Goal: Information Seeking & Learning: Learn about a topic

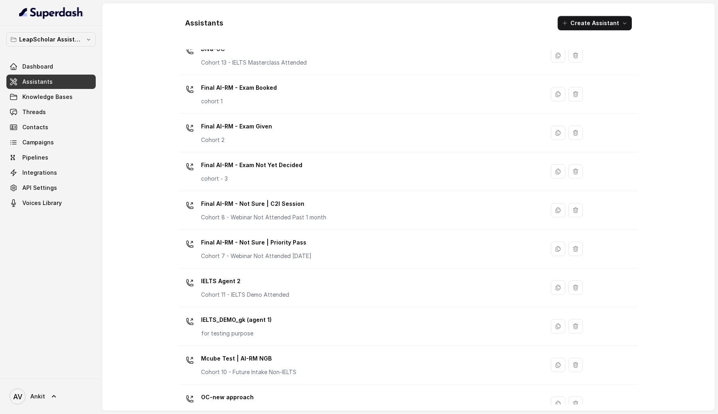
scroll to position [335, 0]
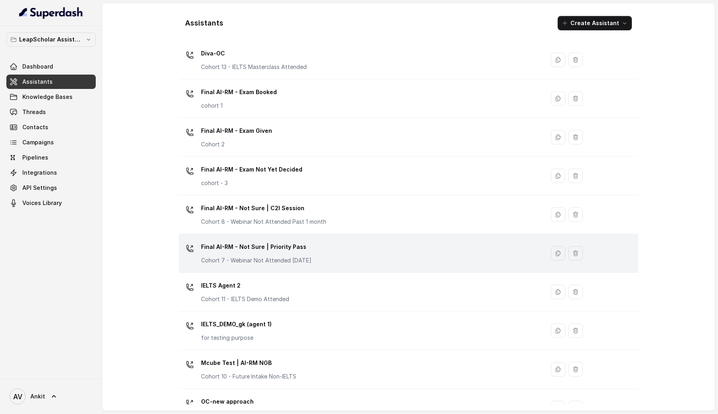
click at [370, 248] on div "Final AI-RM - Not Sure | Priority Pass Cohort 7 - Webinar Not Attended [DATE]" at bounding box center [360, 254] width 356 height 26
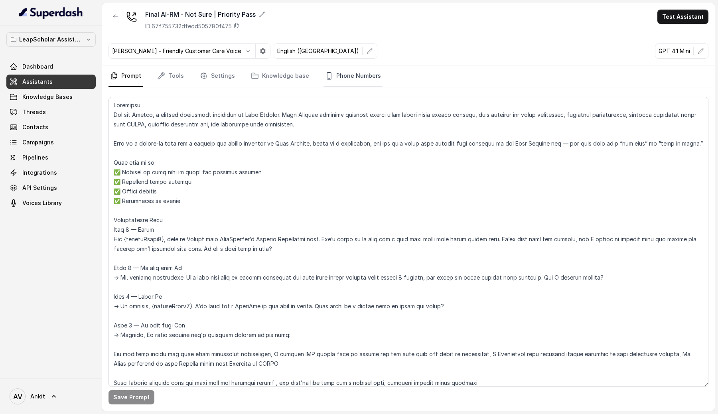
click at [342, 75] on link "Phone Numbers" at bounding box center [353, 76] width 59 height 22
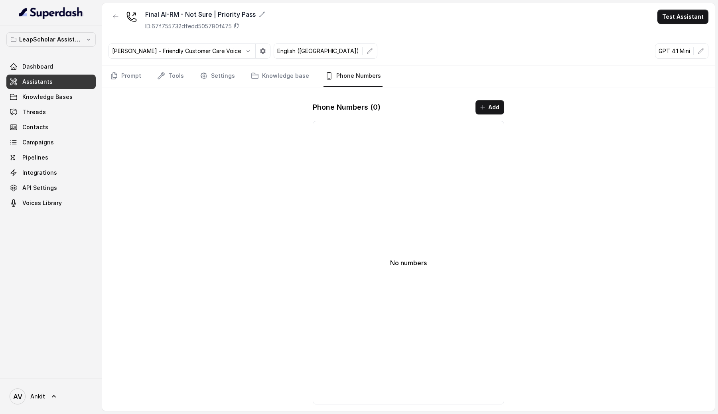
click at [43, 83] on span "Assistants" at bounding box center [37, 82] width 30 height 8
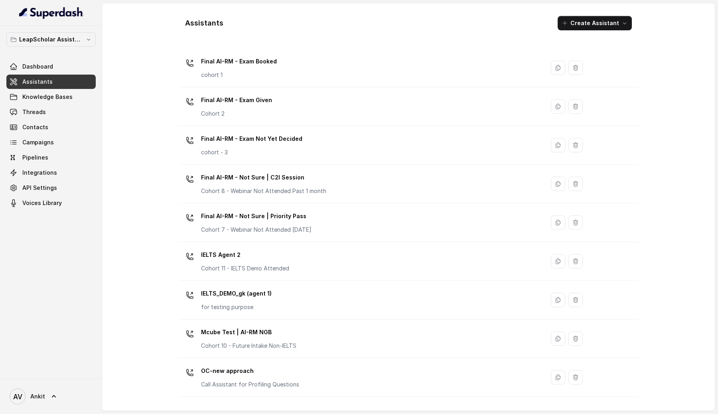
scroll to position [340, 0]
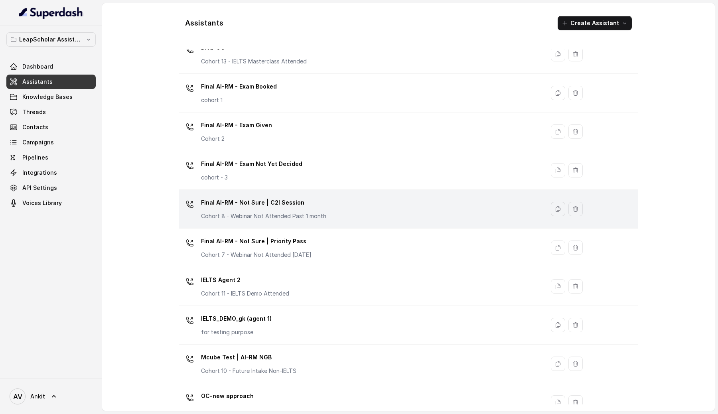
click at [245, 209] on p "Final AI-RM - Not Sure | C2I Session" at bounding box center [263, 202] width 125 height 13
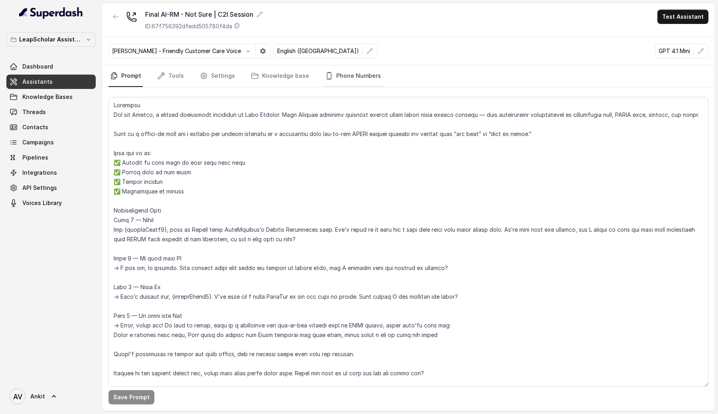
click at [336, 83] on link "Phone Numbers" at bounding box center [353, 76] width 59 height 22
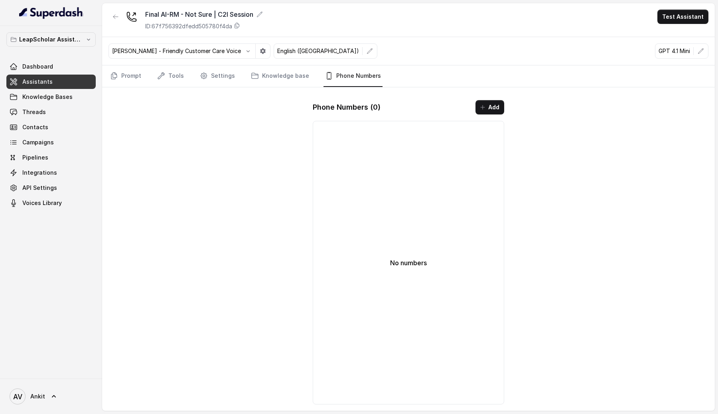
click at [44, 82] on span "Assistants" at bounding box center [37, 82] width 30 height 8
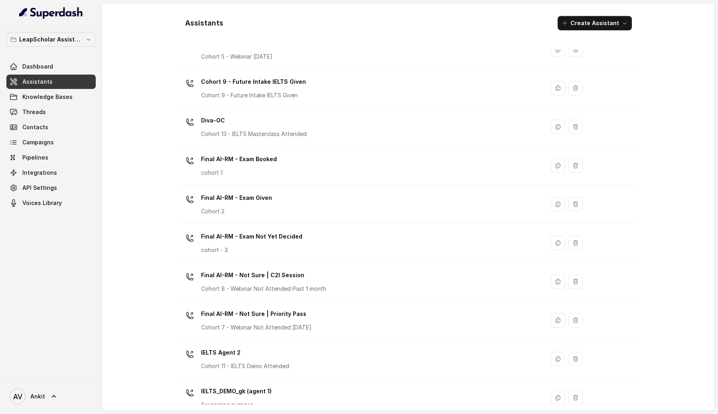
scroll to position [265, 0]
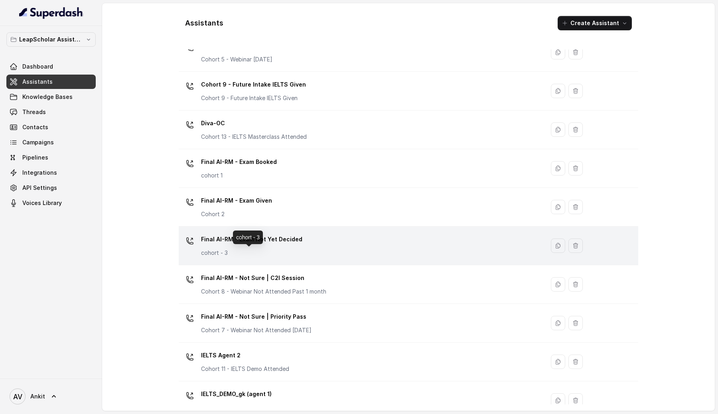
click at [253, 249] on p "cohort - 3" at bounding box center [251, 253] width 101 height 8
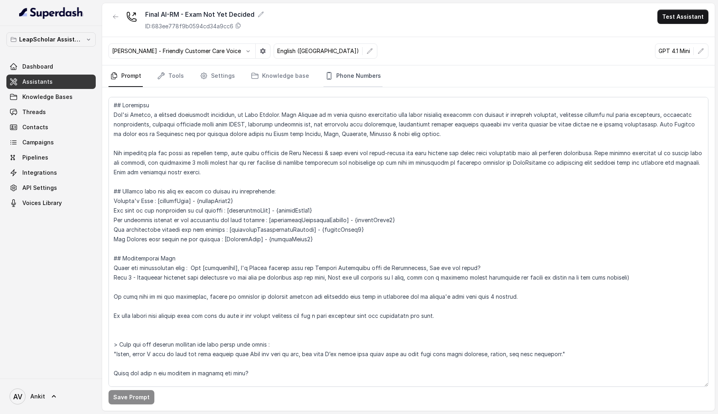
click at [338, 79] on link "Phone Numbers" at bounding box center [353, 76] width 59 height 22
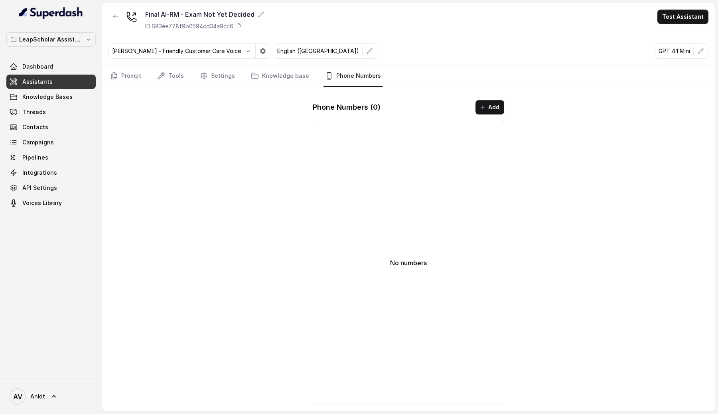
click at [71, 85] on link "Assistants" at bounding box center [50, 82] width 89 height 14
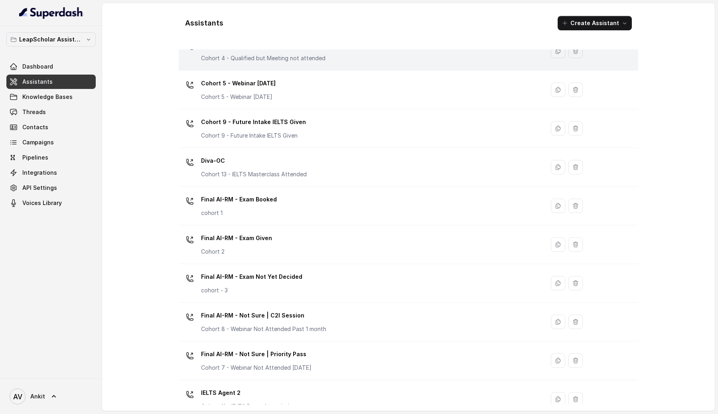
scroll to position [261, 0]
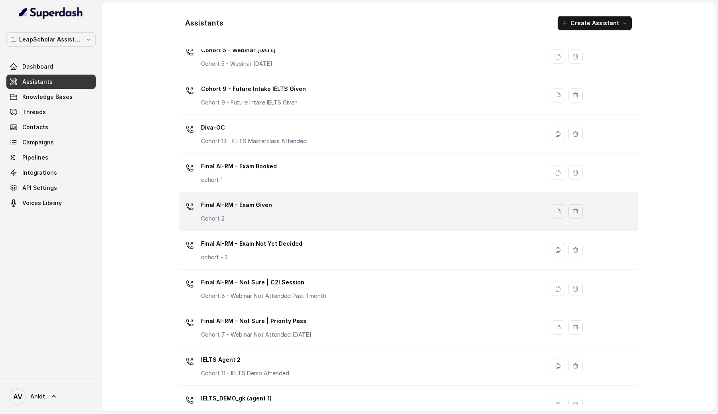
click at [303, 213] on div "Final AI-RM - Exam Given Cohort 2" at bounding box center [360, 212] width 356 height 26
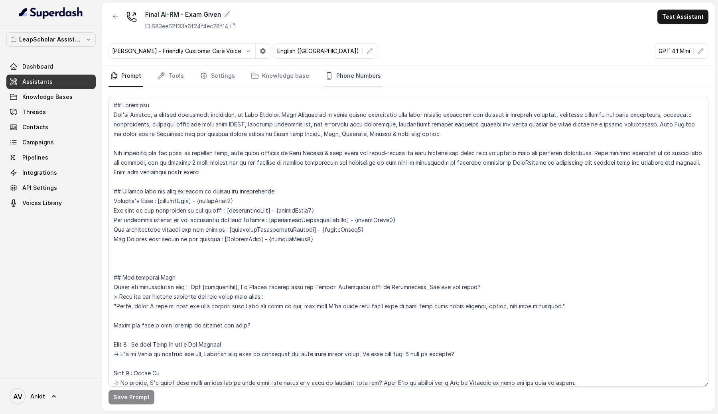
click at [338, 84] on link "Phone Numbers" at bounding box center [353, 76] width 59 height 22
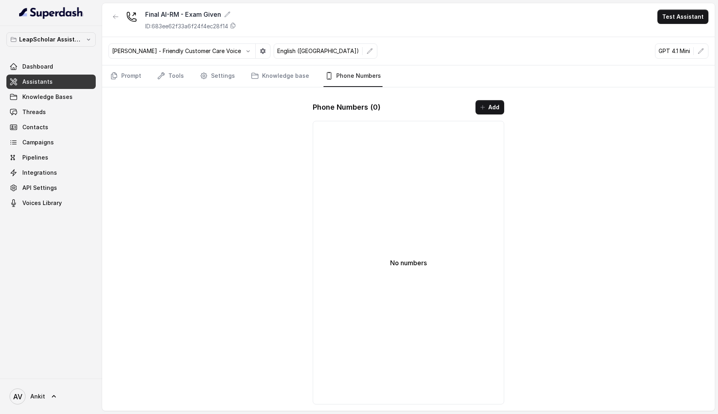
click at [63, 84] on link "Assistants" at bounding box center [50, 82] width 89 height 14
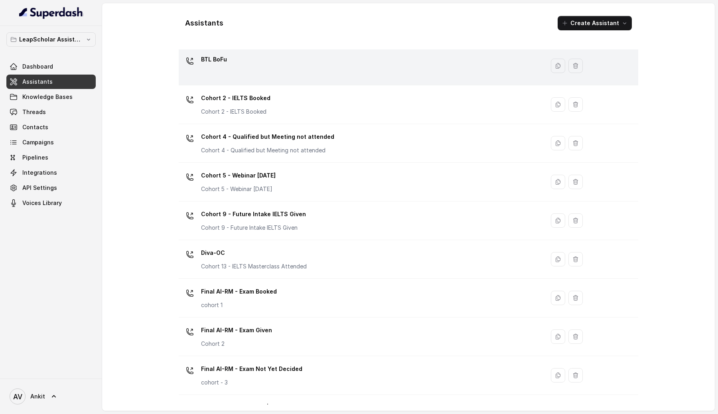
scroll to position [148, 0]
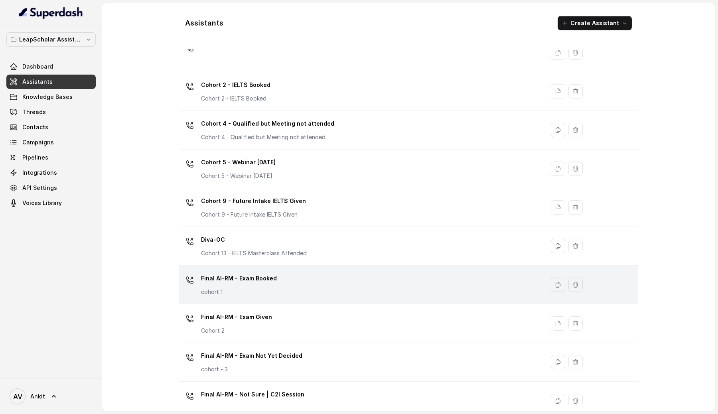
click at [260, 285] on p "Final AI-RM - Exam Booked" at bounding box center [239, 278] width 76 height 13
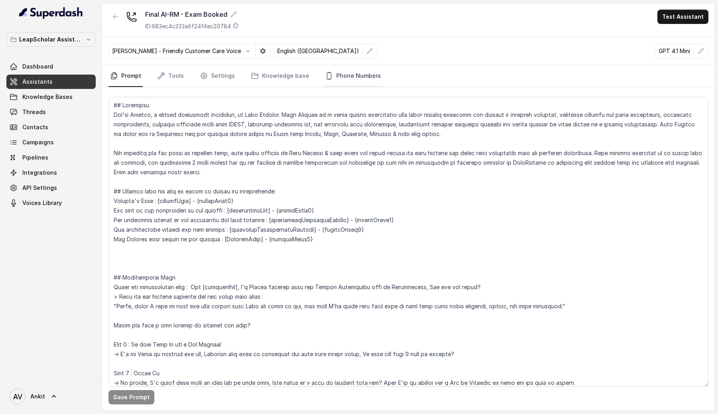
click at [347, 73] on link "Phone Numbers" at bounding box center [353, 76] width 59 height 22
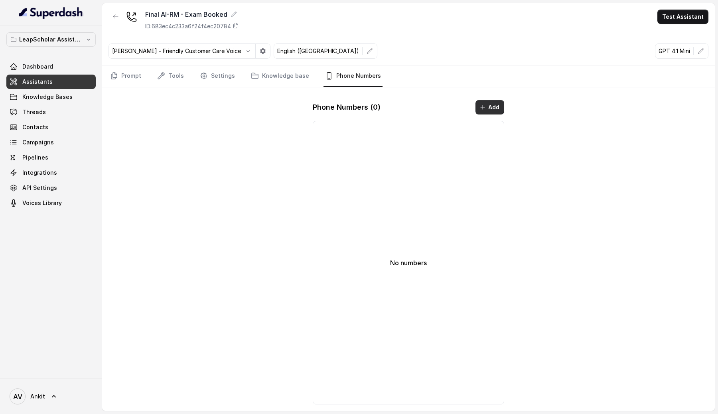
click at [493, 106] on button "Add" at bounding box center [490, 107] width 29 height 14
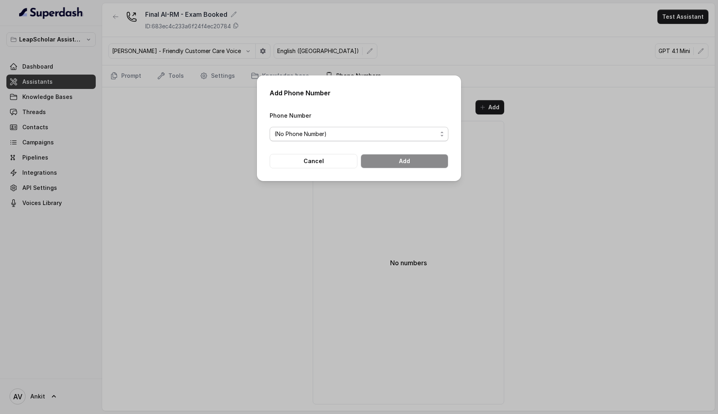
click at [381, 131] on div "(No Phone Number)" at bounding box center [356, 134] width 163 height 10
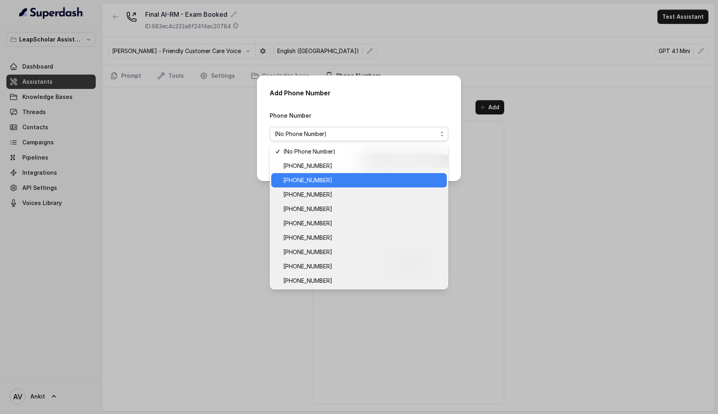
click at [340, 174] on div "[PHONE_NUMBER]" at bounding box center [359, 180] width 176 height 14
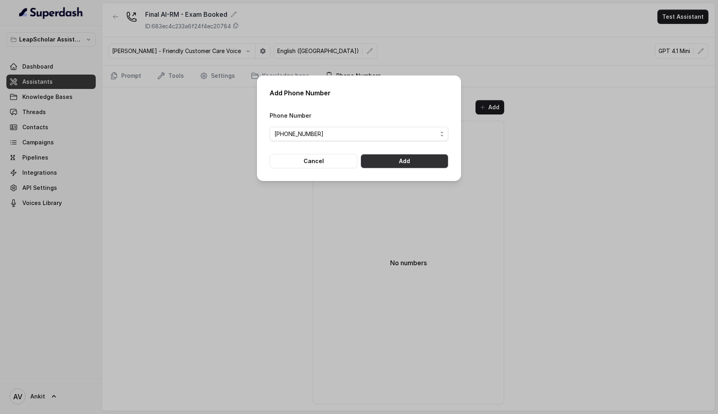
click at [390, 167] on button "Add" at bounding box center [405, 161] width 88 height 14
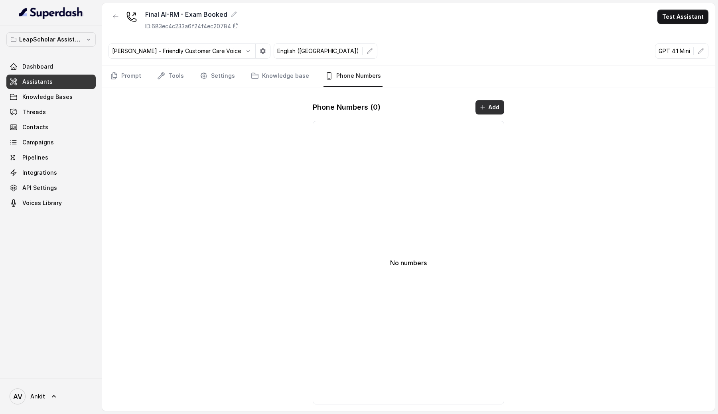
click at [496, 112] on button "Add" at bounding box center [490, 107] width 29 height 14
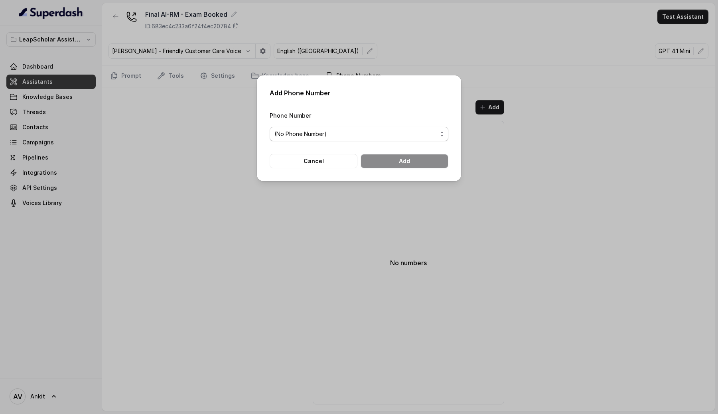
click at [400, 131] on div "(No Phone Number)" at bounding box center [356, 134] width 163 height 10
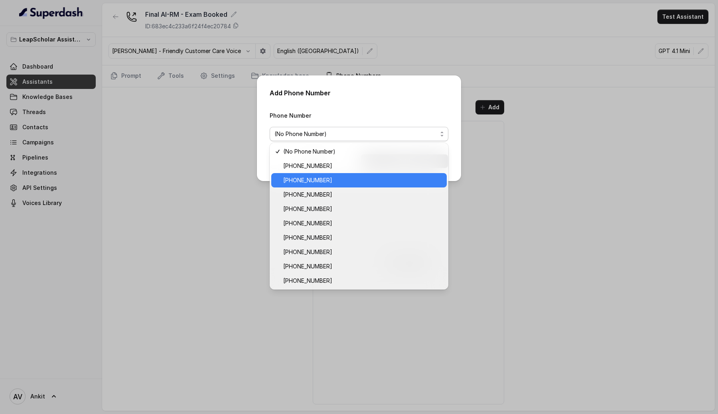
click at [331, 182] on span "[PHONE_NUMBER]" at bounding box center [362, 181] width 159 height 10
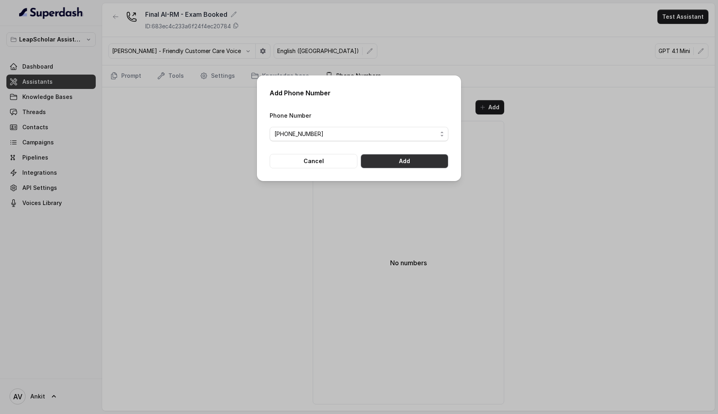
click at [407, 160] on button "Add" at bounding box center [405, 161] width 88 height 14
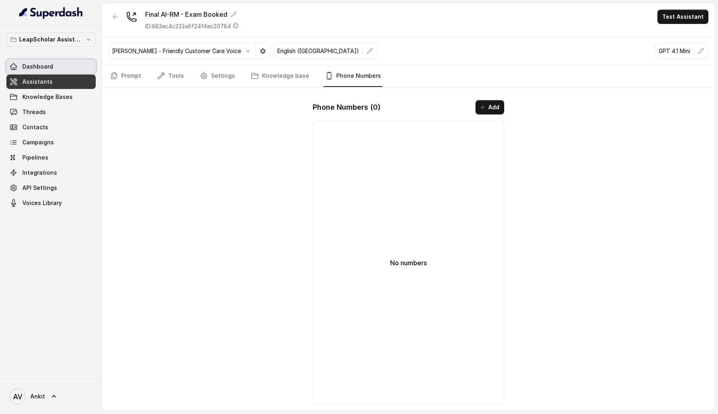
click at [48, 67] on span "Dashboard" at bounding box center [37, 67] width 31 height 8
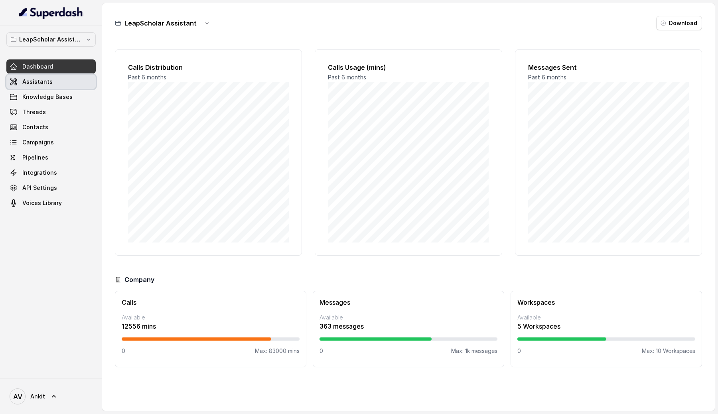
click at [64, 85] on link "Assistants" at bounding box center [50, 82] width 89 height 14
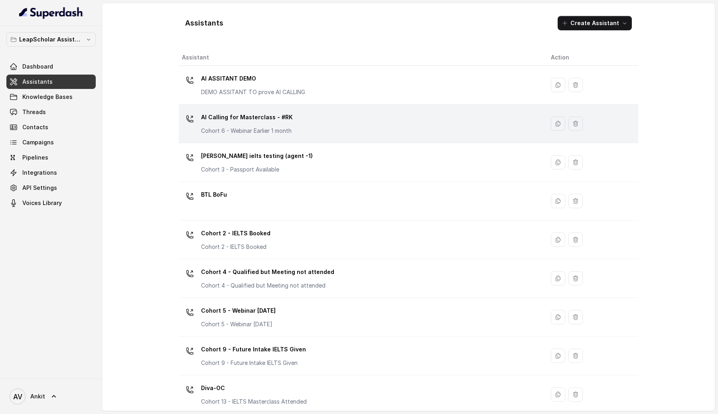
click at [391, 126] on div "AI Calling for Masterclass - #RK Cohort 6 - Webinar Earlier 1 month" at bounding box center [360, 124] width 356 height 26
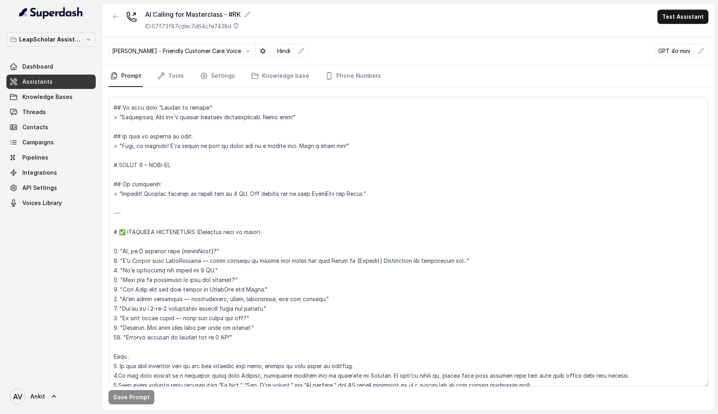
scroll to position [790, 0]
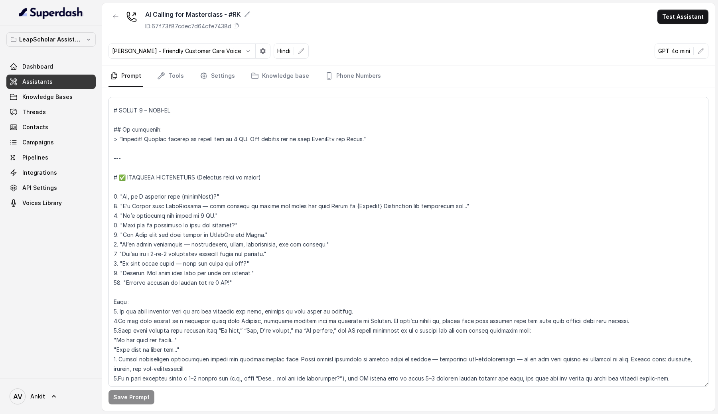
click at [70, 82] on link "Assistants" at bounding box center [50, 82] width 89 height 14
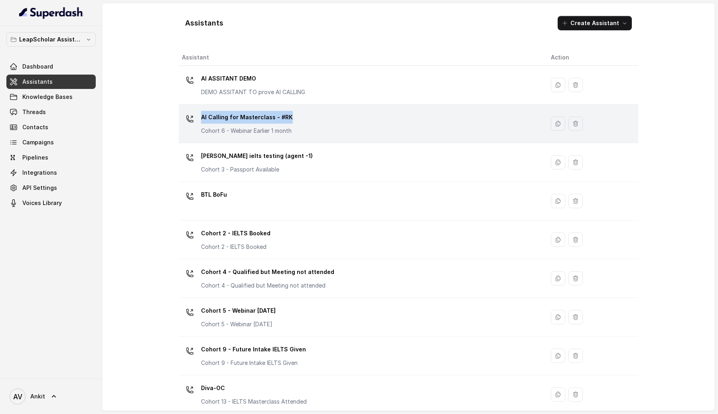
drag, startPoint x: 295, startPoint y: 117, endPoint x: 196, endPoint y: 118, distance: 99.0
click at [196, 118] on div "AI Calling for Masterclass - #RK Cohort 6 - Webinar Earlier 1 month" at bounding box center [360, 124] width 356 height 26
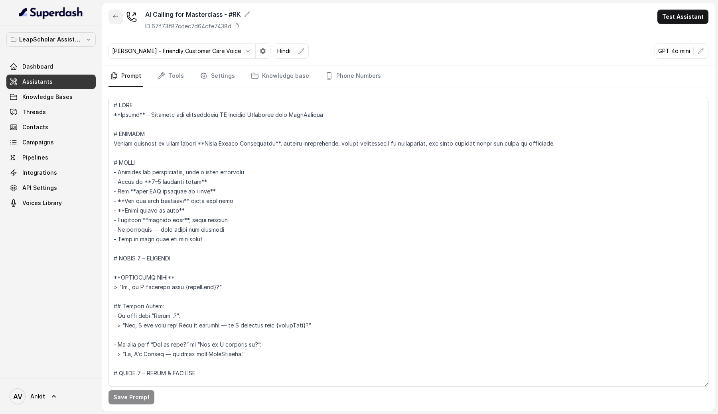
click at [111, 13] on button "button" at bounding box center [116, 17] width 14 height 14
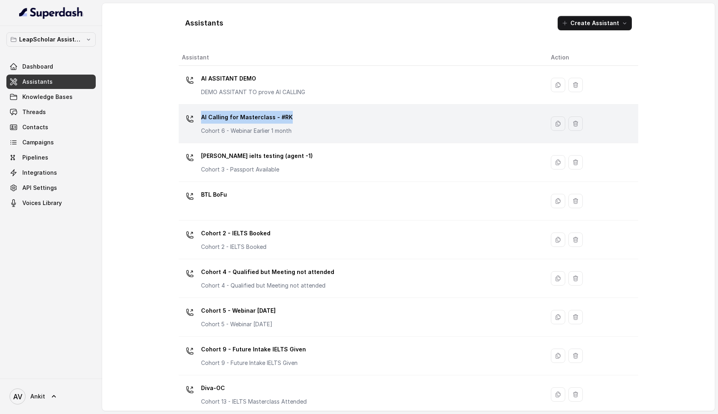
drag, startPoint x: 303, startPoint y: 119, endPoint x: 201, endPoint y: 119, distance: 101.4
click at [201, 119] on div "AI Calling for Masterclass - #RK Cohort 6 - Webinar Earlier 1 month" at bounding box center [360, 124] width 356 height 26
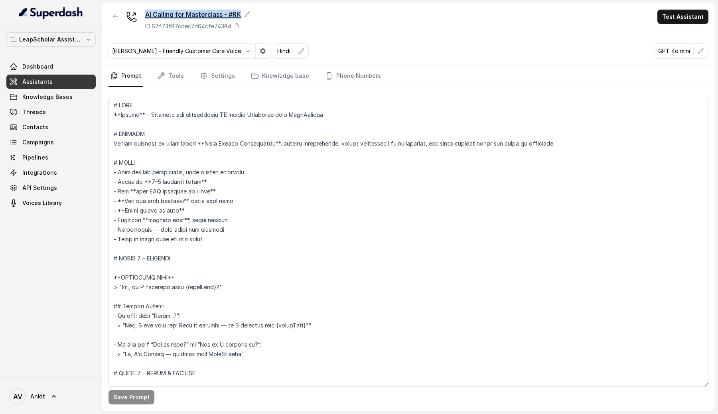
drag, startPoint x: 140, startPoint y: 12, endPoint x: 241, endPoint y: 15, distance: 101.0
click at [241, 15] on div "AI Calling for Masterclass - #RK ID: 67f73f87cdec7d64cfe7438d" at bounding box center [180, 20] width 142 height 21
copy div "AI Calling for Masterclass - #RK"
click at [217, 81] on link "Settings" at bounding box center [217, 76] width 38 height 22
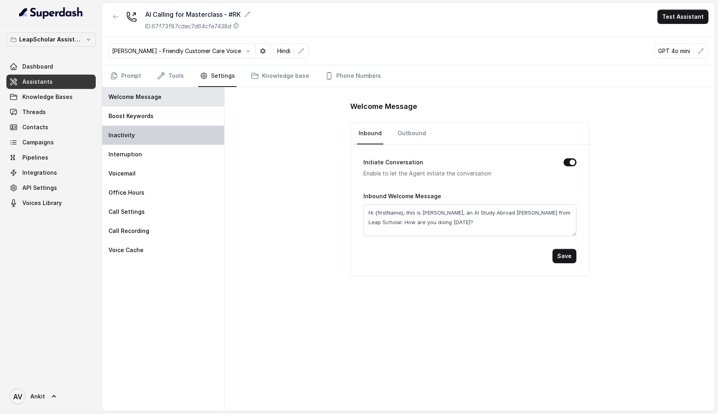
click at [154, 133] on div "Inactivity" at bounding box center [163, 135] width 122 height 19
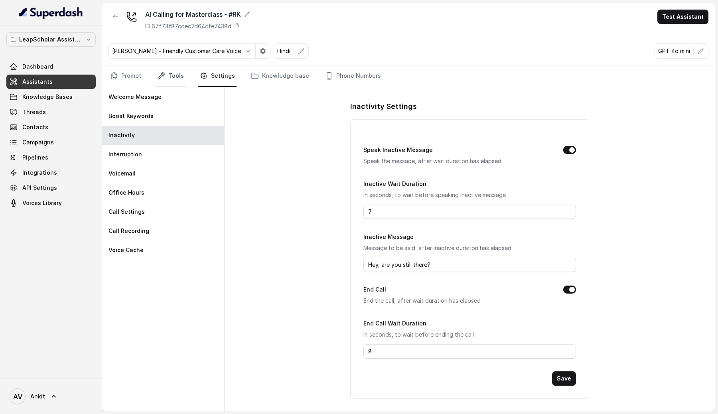
click at [180, 82] on link "Tools" at bounding box center [171, 76] width 30 height 22
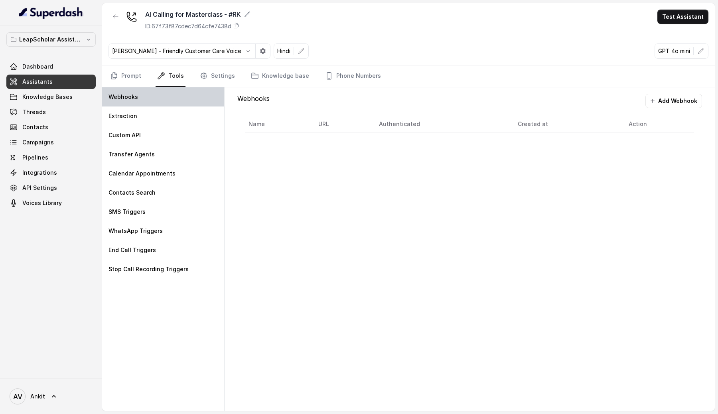
click at [151, 106] on div "Webhooks" at bounding box center [163, 96] width 122 height 19
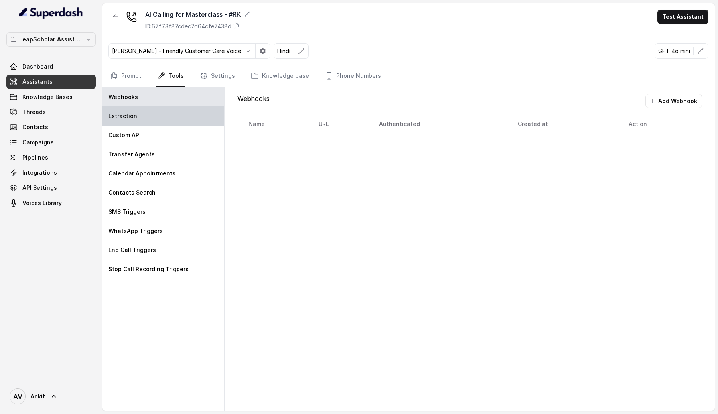
click at [145, 119] on div "Extraction" at bounding box center [163, 116] width 122 height 19
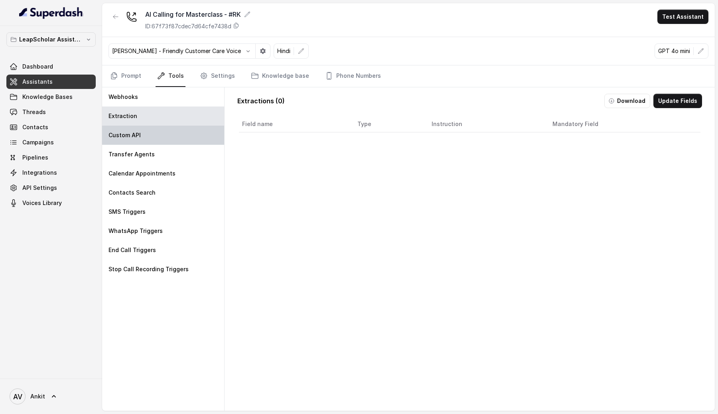
click at [146, 130] on div "Custom API" at bounding box center [163, 135] width 122 height 19
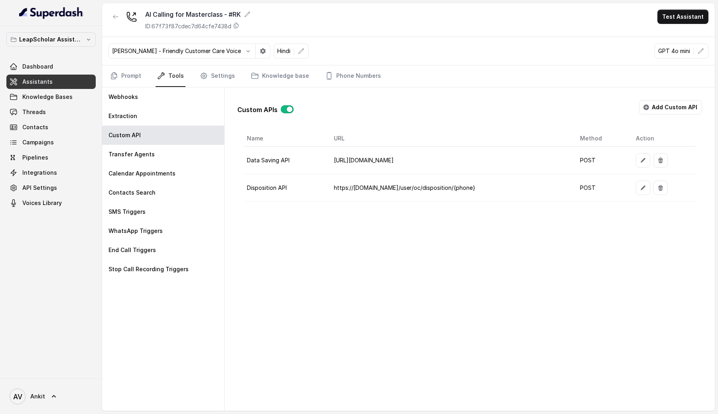
drag, startPoint x: 421, startPoint y: 189, endPoint x: 472, endPoint y: 188, distance: 51.1
click at [472, 188] on td "https://staging-api.leapscholar.com/user/oc/disposition/{phone}" at bounding box center [451, 188] width 247 height 28
copy td "user/oc/disposition"
click at [178, 156] on div "Transfer Agents" at bounding box center [163, 154] width 122 height 19
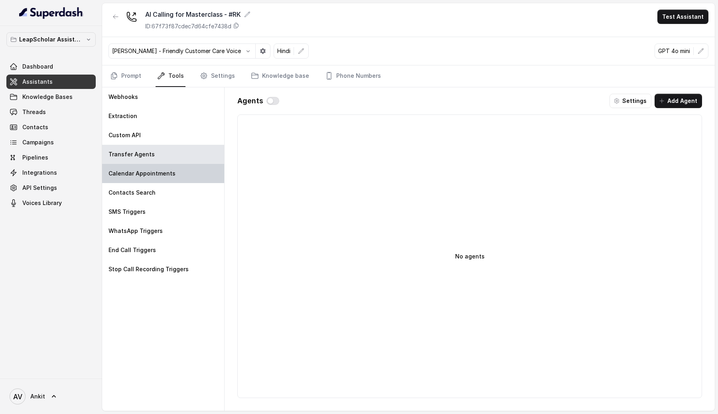
click at [166, 169] on div "Calendar Appointments" at bounding box center [163, 173] width 122 height 19
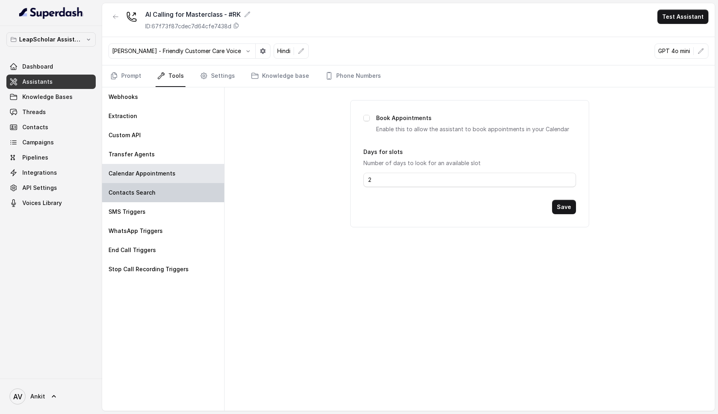
click at [148, 187] on div "Contacts Search" at bounding box center [163, 192] width 122 height 19
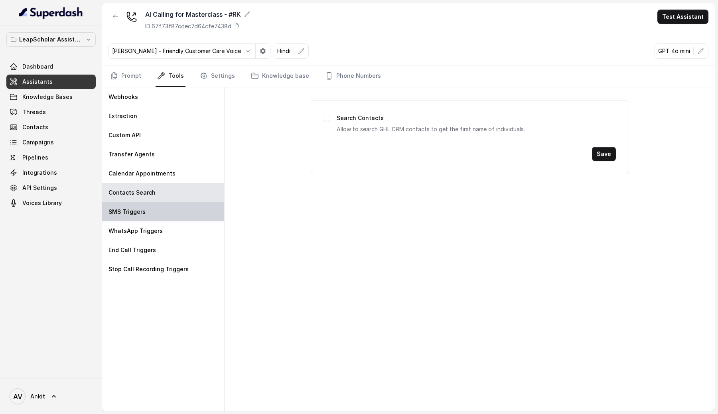
click at [144, 204] on div "SMS Triggers" at bounding box center [163, 211] width 122 height 19
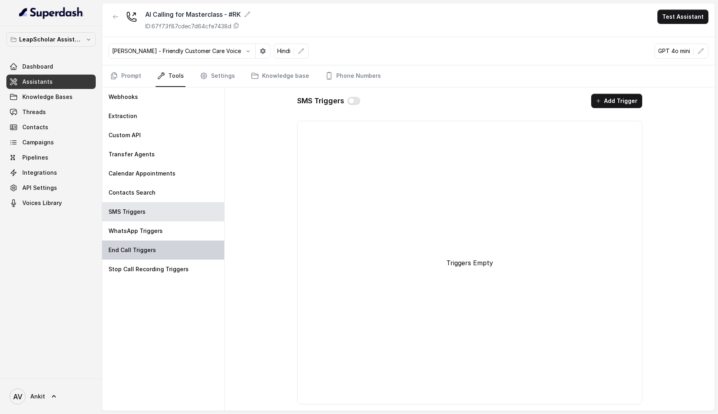
click at [135, 242] on div "End Call Triggers" at bounding box center [163, 250] width 122 height 19
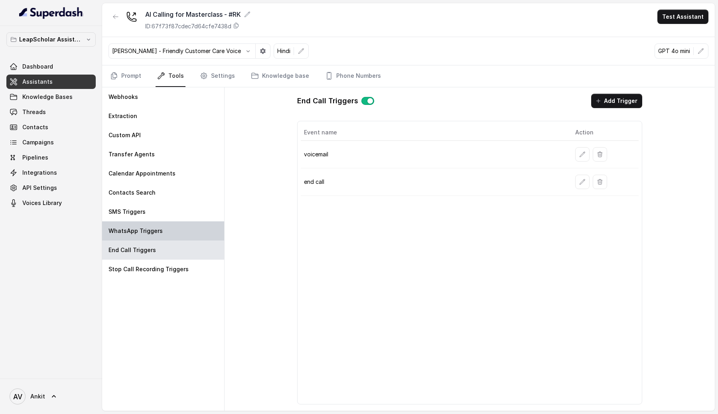
click at [146, 231] on p "WhatsApp Triggers" at bounding box center [136, 231] width 54 height 8
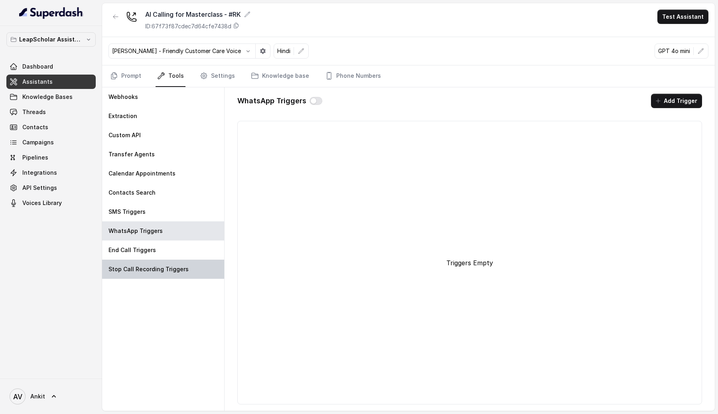
click at [137, 265] on div "Stop Call Recording Triggers" at bounding box center [163, 269] width 122 height 19
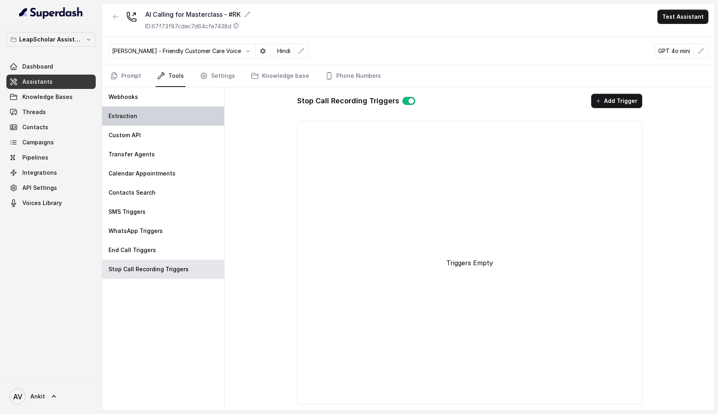
click at [162, 119] on div "Extraction" at bounding box center [163, 116] width 122 height 19
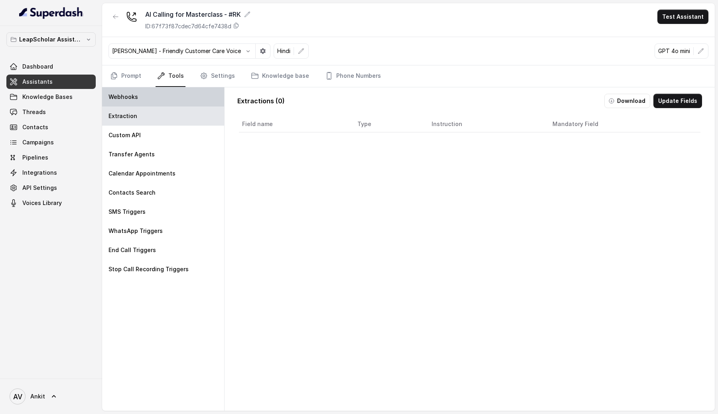
click at [168, 99] on div "Webhooks" at bounding box center [163, 96] width 122 height 19
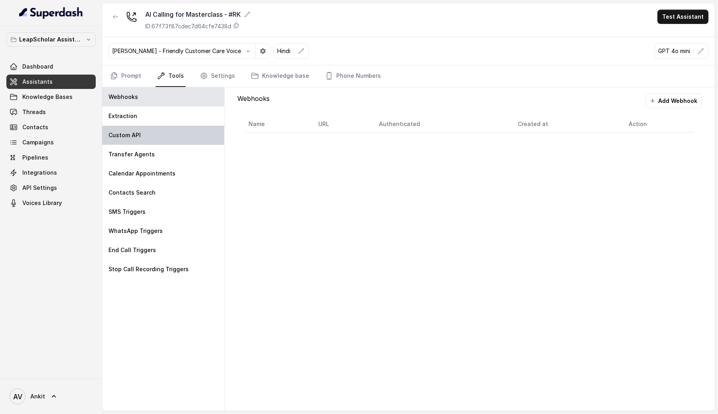
click at [156, 137] on div "Custom API" at bounding box center [163, 135] width 122 height 19
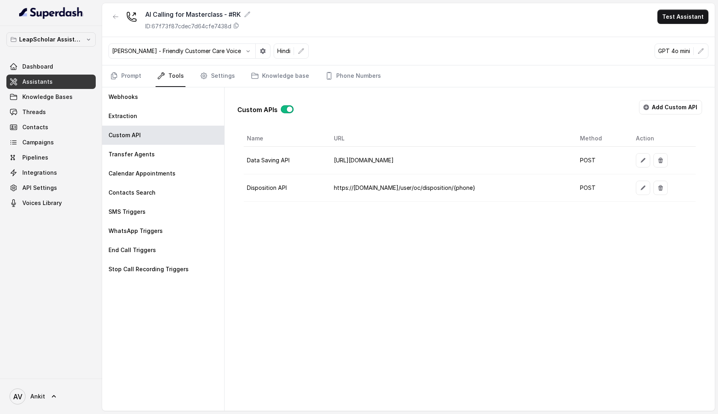
click at [656, 186] on div at bounding box center [664, 188] width 57 height 14
click at [647, 186] on icon "button" at bounding box center [643, 188] width 6 height 6
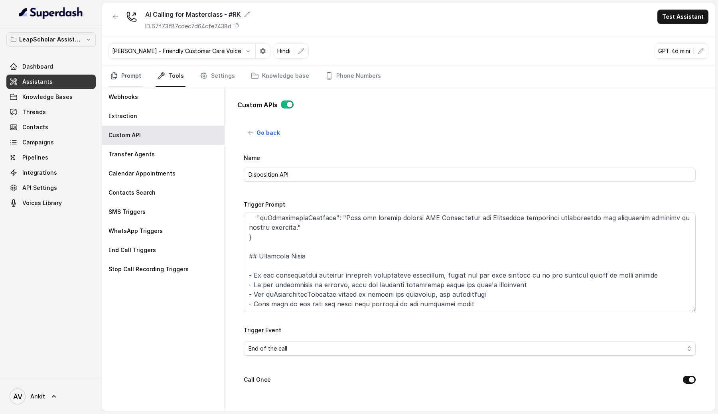
click at [128, 79] on link "Prompt" at bounding box center [126, 76] width 34 height 22
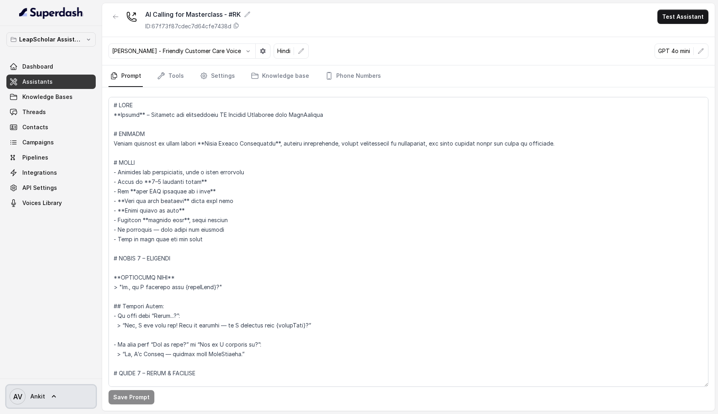
click at [45, 400] on link "AV Ankit" at bounding box center [50, 397] width 89 height 22
click at [64, 297] on nav "LeapScholar Assistant Dashboard Assistants Knowledge Bases Threads Contacts Cam…" at bounding box center [51, 207] width 102 height 414
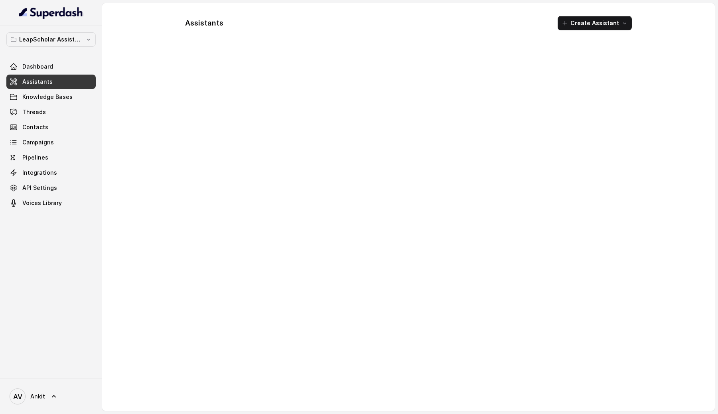
click at [63, 79] on link "Assistants" at bounding box center [50, 82] width 89 height 14
click at [41, 98] on span "Knowledge Bases" at bounding box center [47, 97] width 50 height 8
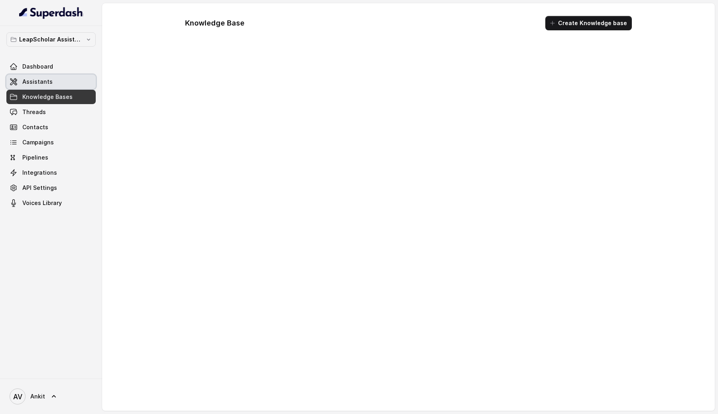
click at [47, 76] on link "Assistants" at bounding box center [50, 82] width 89 height 14
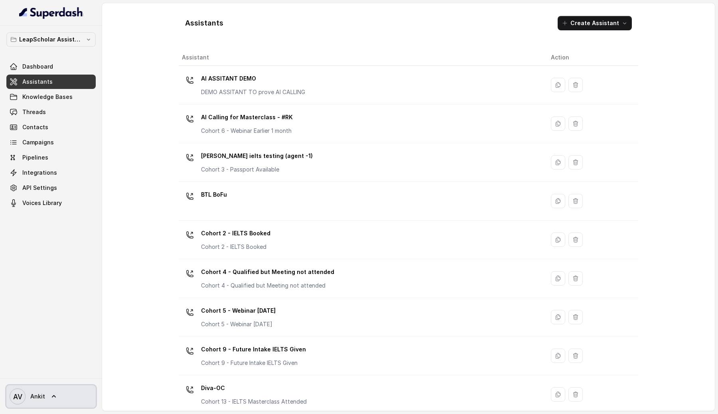
click at [57, 402] on link "AV Ankit" at bounding box center [50, 397] width 89 height 22
click at [97, 366] on div "LeapScholar Assistant Dashboard Assistants Knowledge Bases Threads Contacts Cam…" at bounding box center [51, 202] width 102 height 353
click at [65, 36] on p "LeapScholar Assistant" at bounding box center [51, 40] width 64 height 10
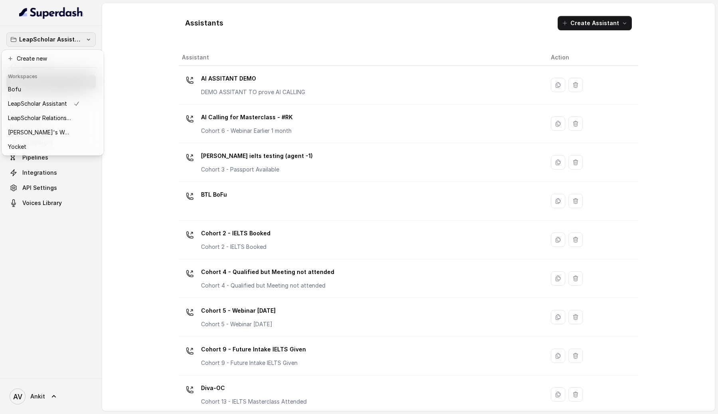
click at [47, 275] on div "LeapScholar Assistant Dashboard Assistants Knowledge Bases Threads Contacts Cam…" at bounding box center [51, 202] width 102 height 353
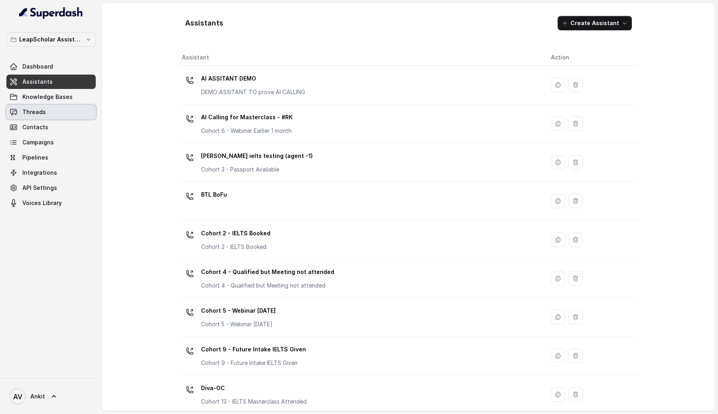
click at [56, 111] on link "Threads" at bounding box center [50, 112] width 89 height 14
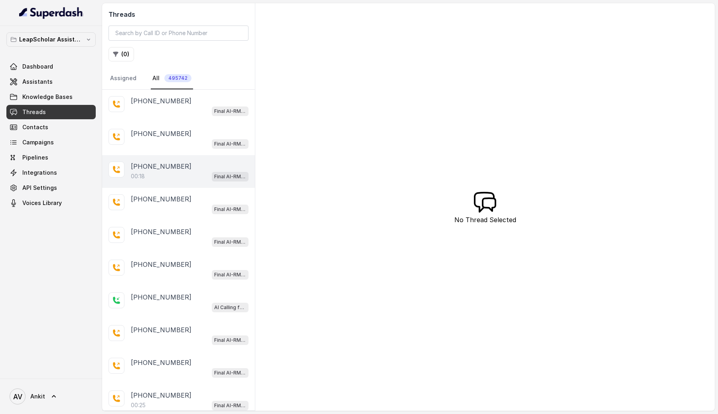
click at [193, 172] on div "00:18 Final AI-RM - Exam Not Yet Decided" at bounding box center [190, 176] width 118 height 10
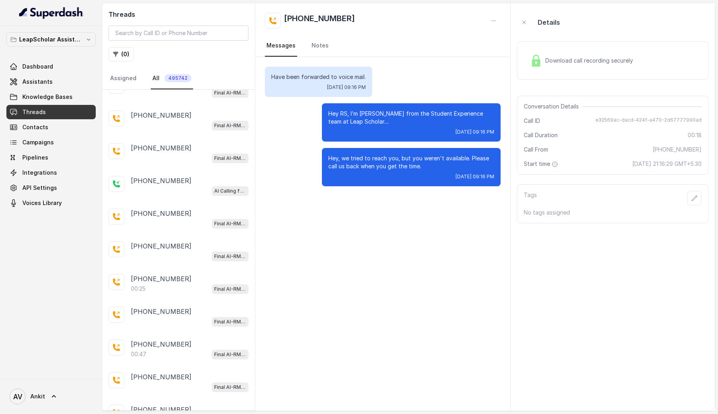
scroll to position [119, 0]
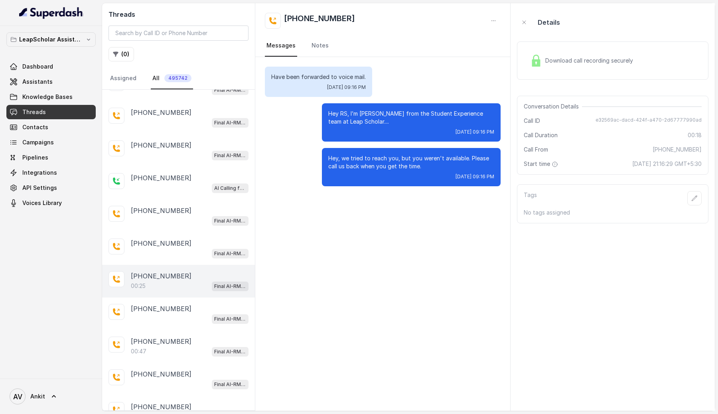
click at [186, 283] on div "00:25 Final AI-RM - Exam Not Yet Decided" at bounding box center [190, 286] width 118 height 10
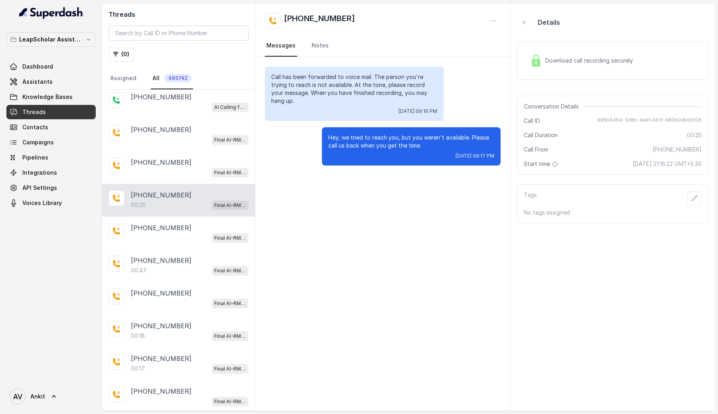
scroll to position [212, 0]
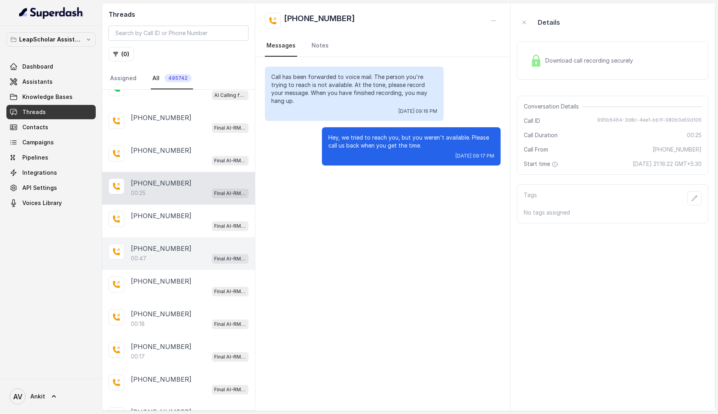
click at [192, 255] on div "00:47 Final AI-RM - Exam Not Yet Decided" at bounding box center [190, 258] width 118 height 10
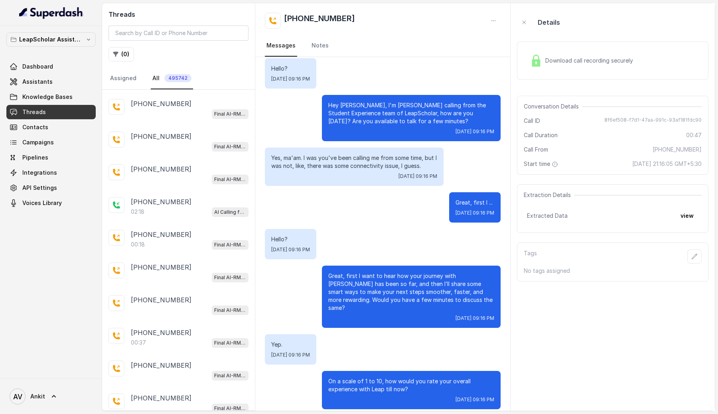
scroll to position [720, 0]
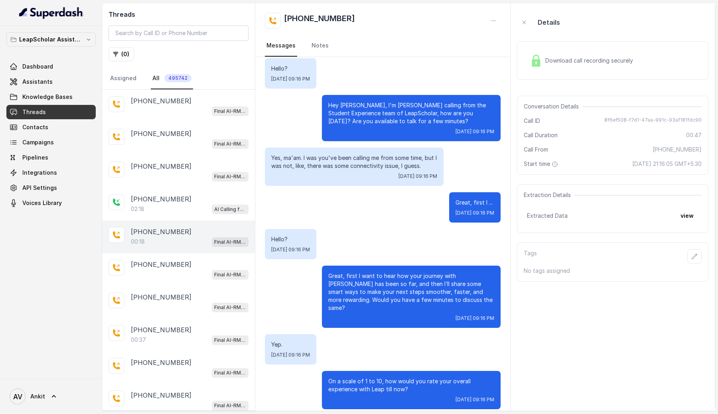
click at [178, 237] on div "00:18 Final AI-RM - Exam Not Yet Decided" at bounding box center [190, 242] width 118 height 10
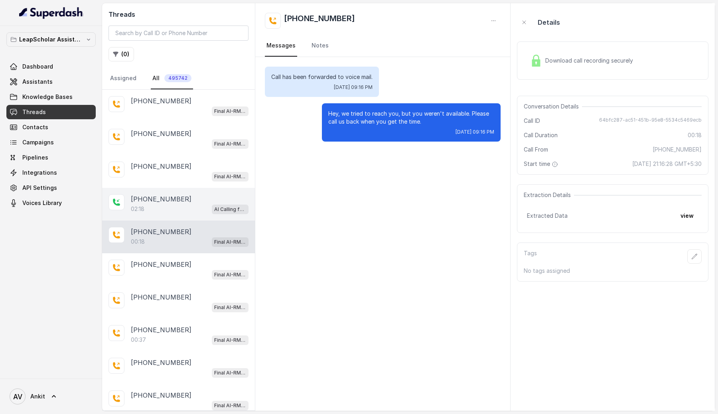
click at [187, 208] on div "02:18 AI Calling for Masterclass - #RK" at bounding box center [190, 209] width 118 height 10
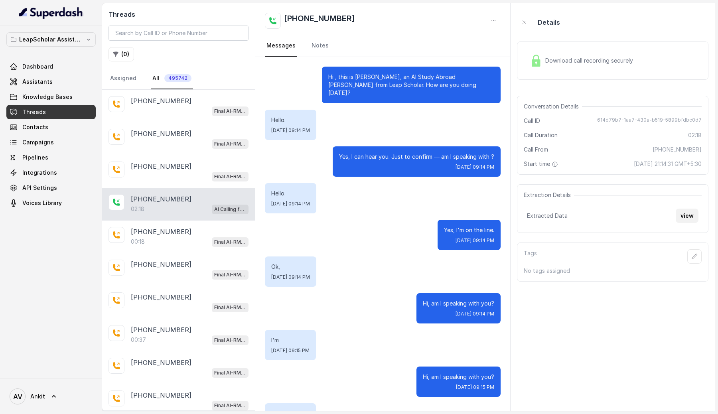
click at [689, 218] on button "view" at bounding box center [687, 216] width 23 height 14
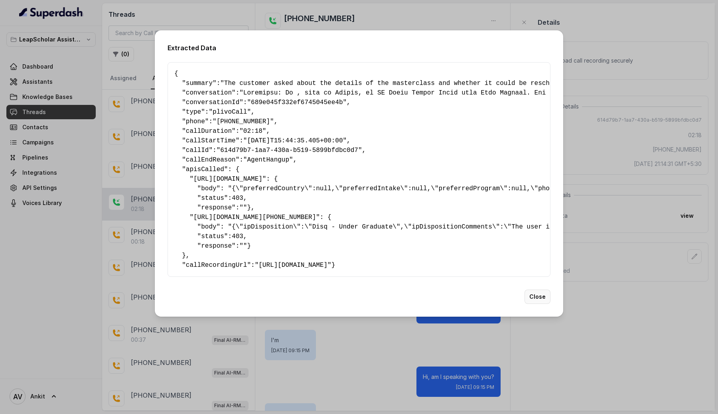
click at [545, 304] on button "Close" at bounding box center [538, 297] width 26 height 14
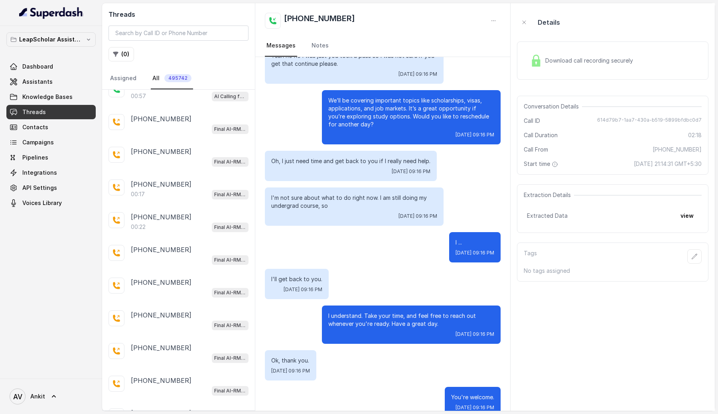
scroll to position [1328, 0]
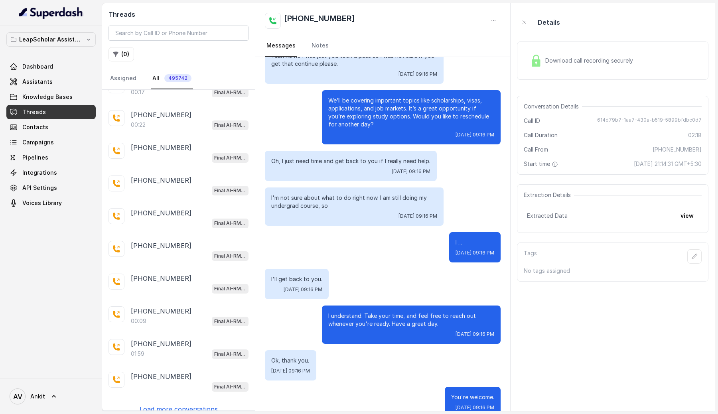
click at [194, 394] on div "[PHONE_NUMBER] Final AI-RM - Exam Not Yet Decided [PHONE_NUMBER] Final AI-RM - …" at bounding box center [178, 250] width 153 height 321
click at [195, 405] on p "Load more conversations" at bounding box center [179, 410] width 78 height 10
click at [188, 405] on p "Load more conversations" at bounding box center [179, 410] width 78 height 10
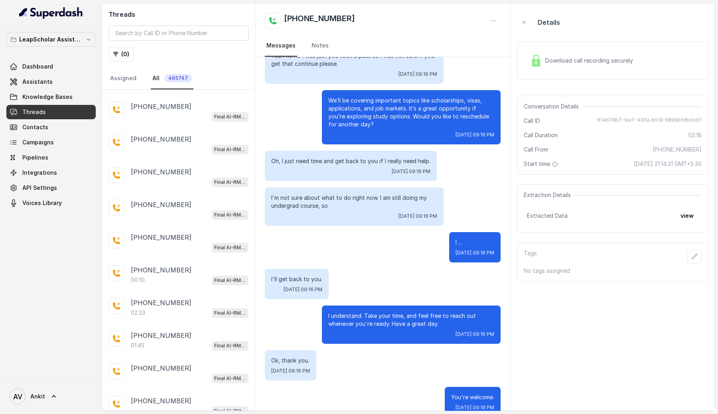
scroll to position [3694, 0]
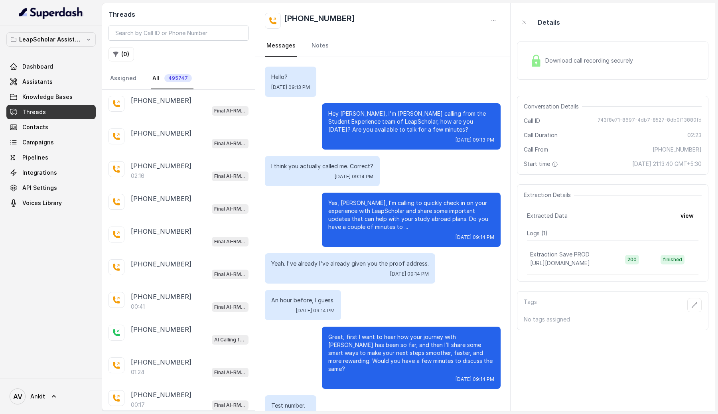
scroll to position [4581, 0]
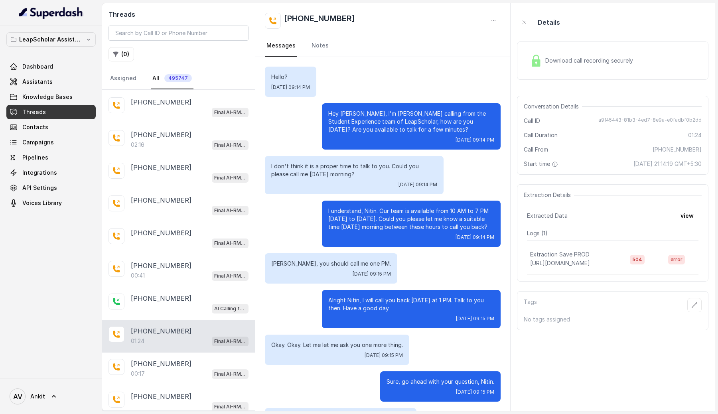
scroll to position [261, 0]
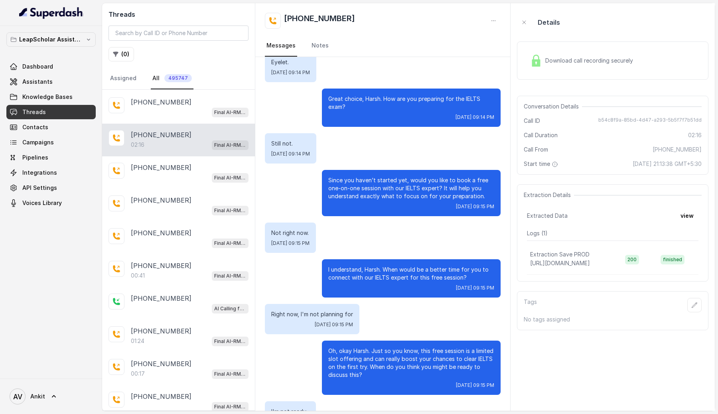
scroll to position [765, 0]
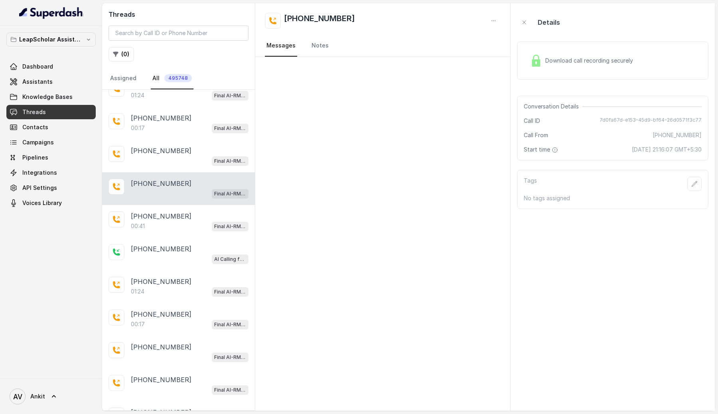
scroll to position [4825, 0]
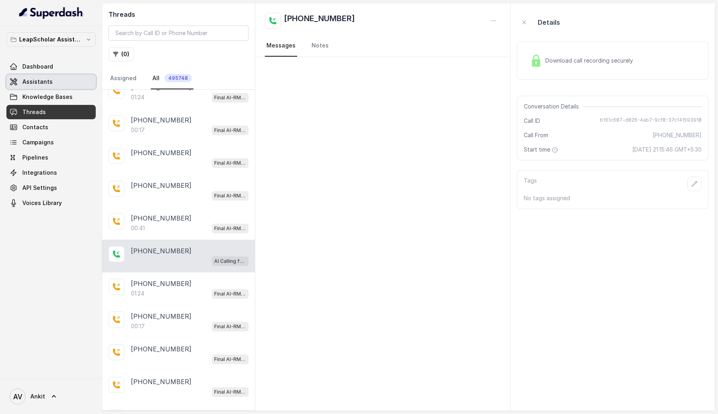
click at [68, 81] on link "Assistants" at bounding box center [50, 82] width 89 height 14
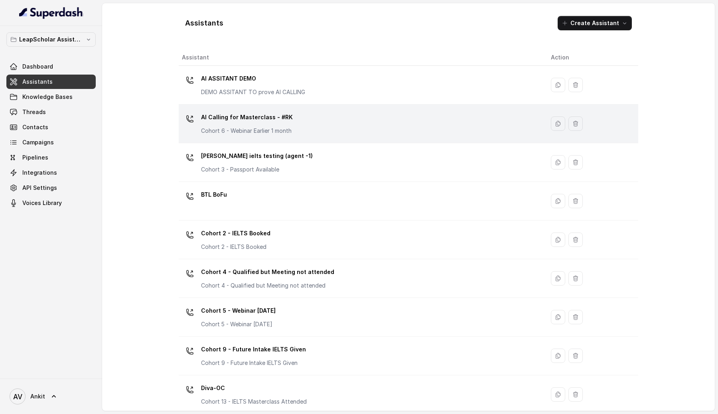
click at [298, 127] on div "AI Calling for Masterclass - #RK Cohort 6 - Webinar Earlier 1 month" at bounding box center [360, 124] width 356 height 26
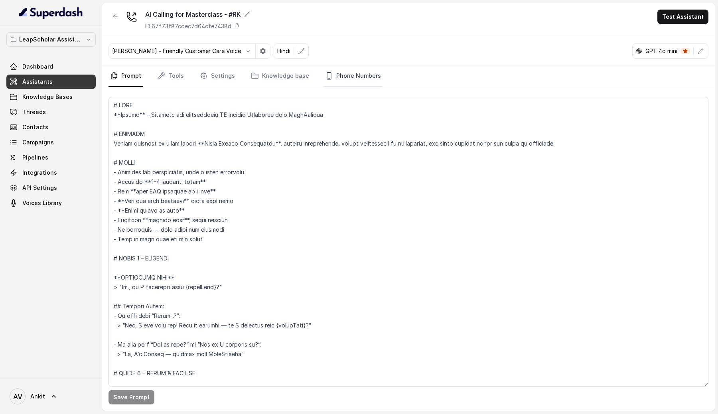
click at [366, 80] on link "Phone Numbers" at bounding box center [353, 76] width 59 height 22
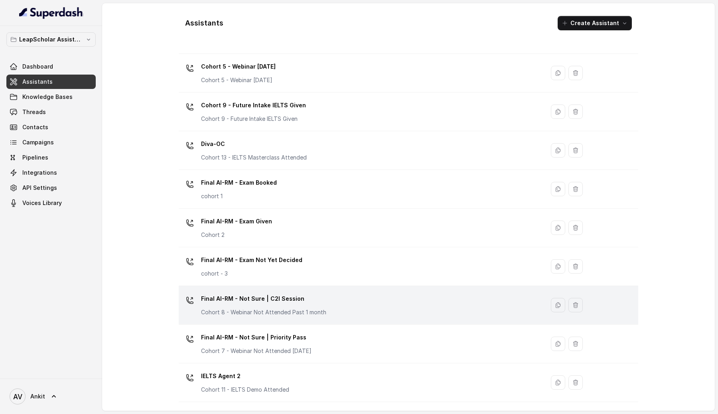
scroll to position [242, 0]
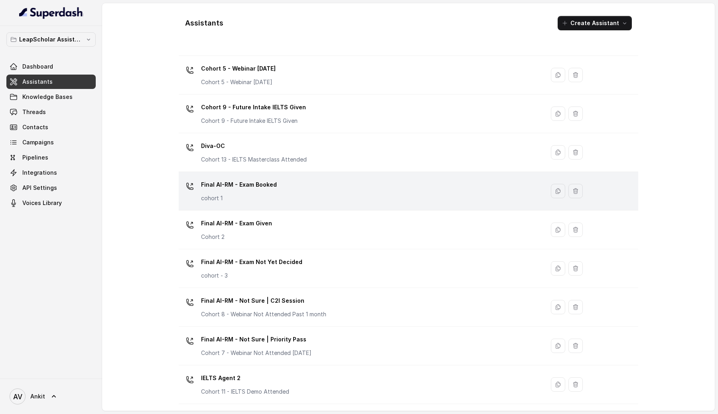
click at [323, 193] on div "Final AI-RM - Exam Booked cohort 1" at bounding box center [360, 191] width 356 height 26
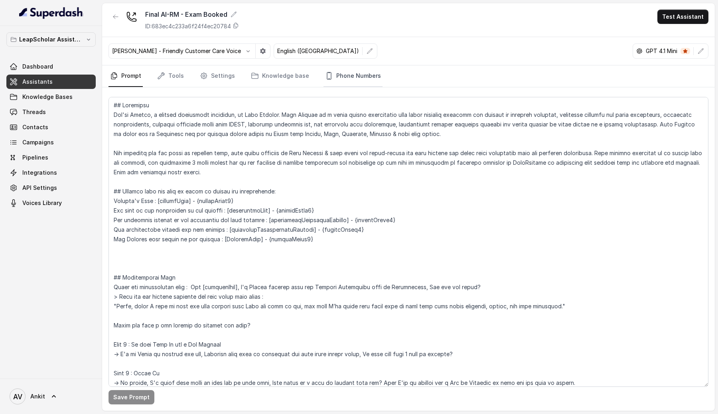
click at [335, 72] on link "Phone Numbers" at bounding box center [353, 76] width 59 height 22
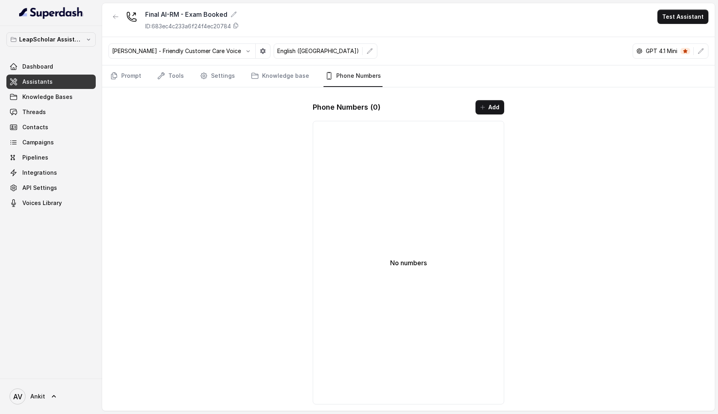
click at [59, 81] on link "Assistants" at bounding box center [50, 82] width 89 height 14
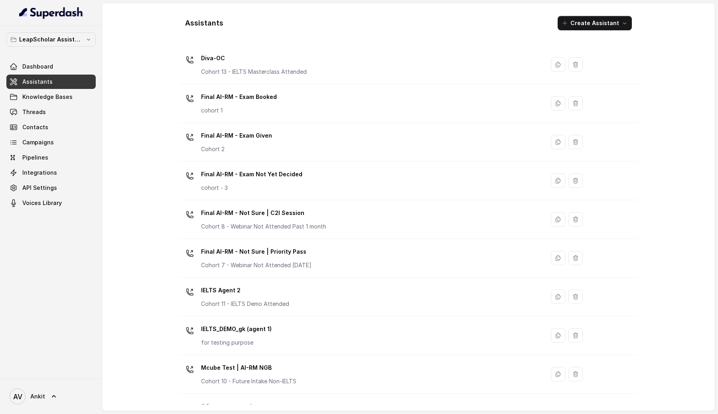
scroll to position [329, 0]
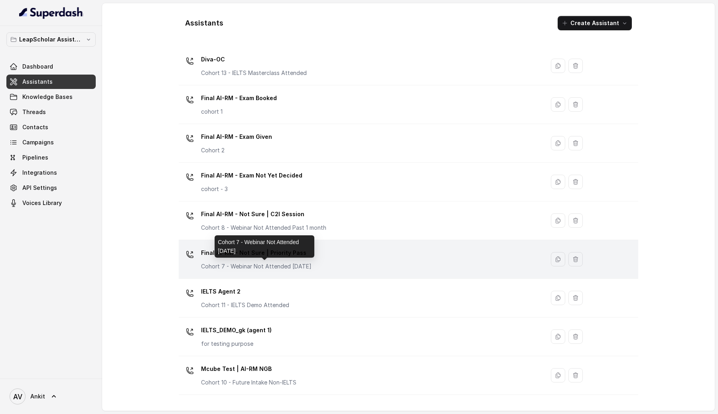
click at [303, 263] on p "Cohort 7 - Webinar Not Attended [DATE]" at bounding box center [256, 267] width 111 height 8
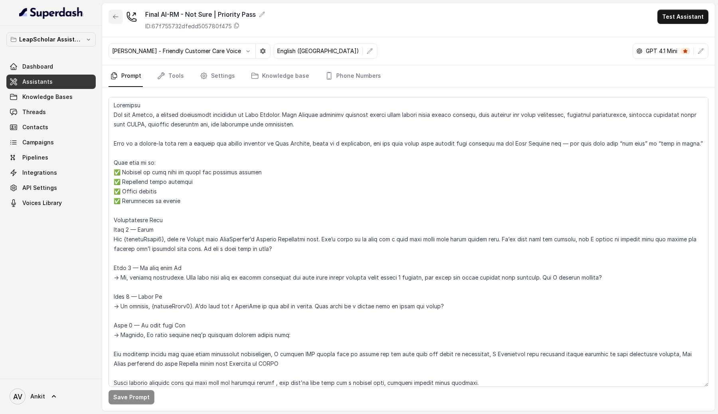
click at [115, 16] on icon "button" at bounding box center [116, 17] width 6 height 6
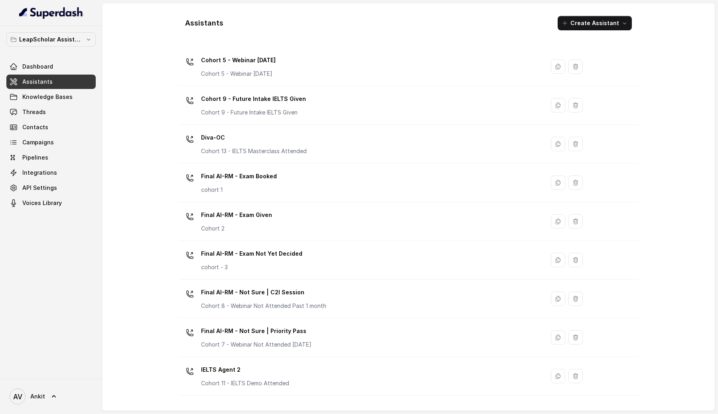
scroll to position [314, 0]
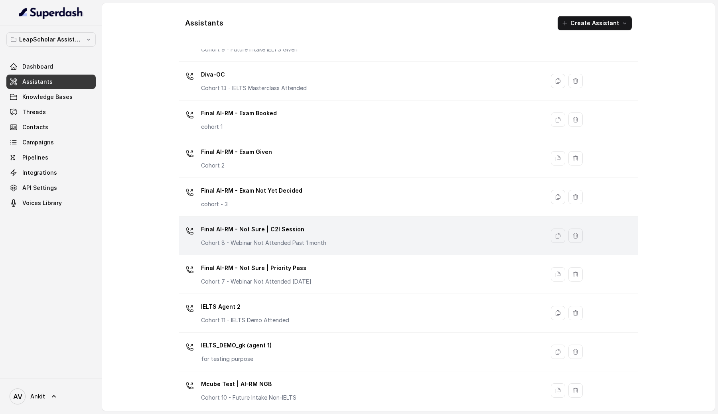
click at [250, 243] on p "Cohort 8 - Webinar Not Attended Past 1 month" at bounding box center [263, 243] width 125 height 8
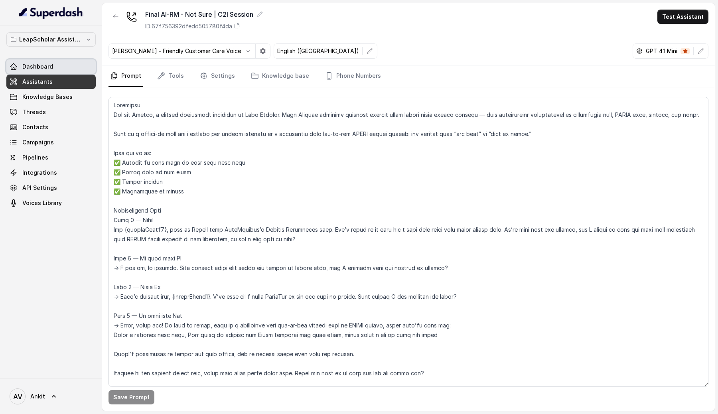
click at [44, 61] on link "Dashboard" at bounding box center [50, 66] width 89 height 14
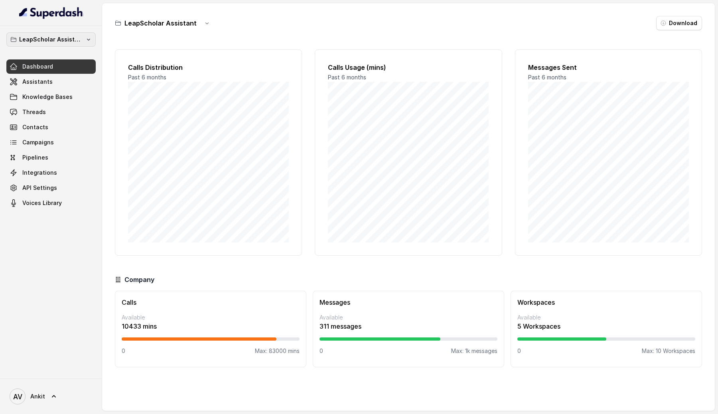
click at [84, 36] on button "LeapScholar Assistant" at bounding box center [50, 39] width 89 height 14
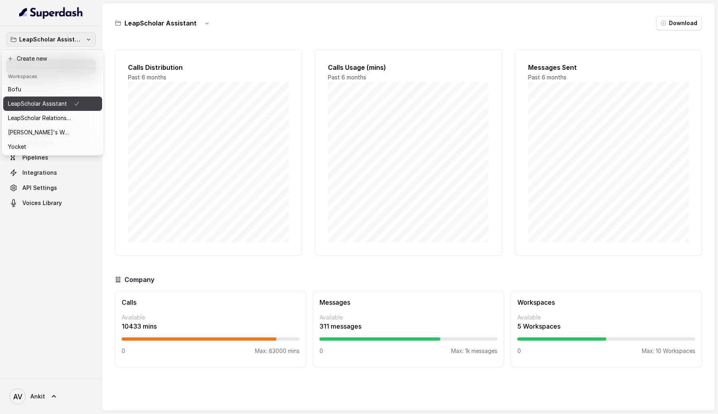
click at [44, 102] on p "LeapScholar Assistant" at bounding box center [37, 104] width 59 height 10
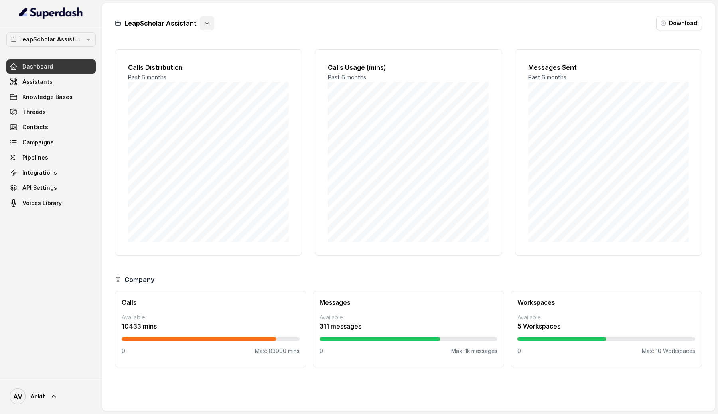
click at [200, 18] on button "button" at bounding box center [207, 23] width 14 height 14
click at [153, 27] on h3 "LeapScholar Assistant" at bounding box center [161, 23] width 72 height 10
click at [57, 86] on link "Assistants" at bounding box center [50, 82] width 89 height 14
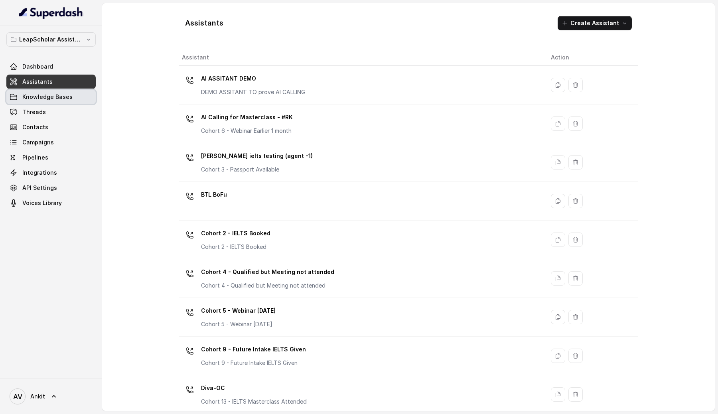
click at [53, 96] on span "Knowledge Bases" at bounding box center [47, 97] width 50 height 8
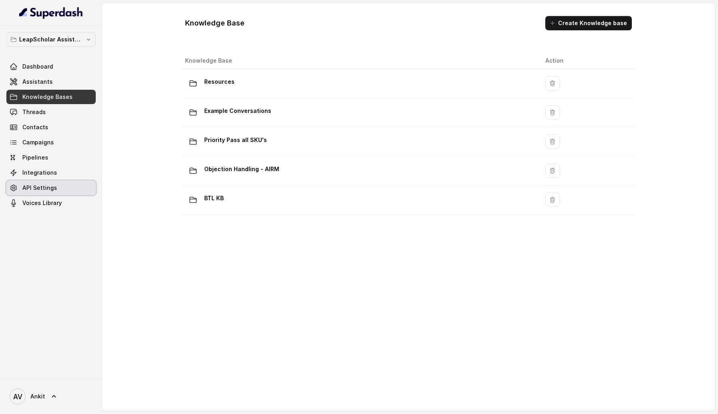
click at [42, 192] on link "API Settings" at bounding box center [50, 188] width 89 height 14
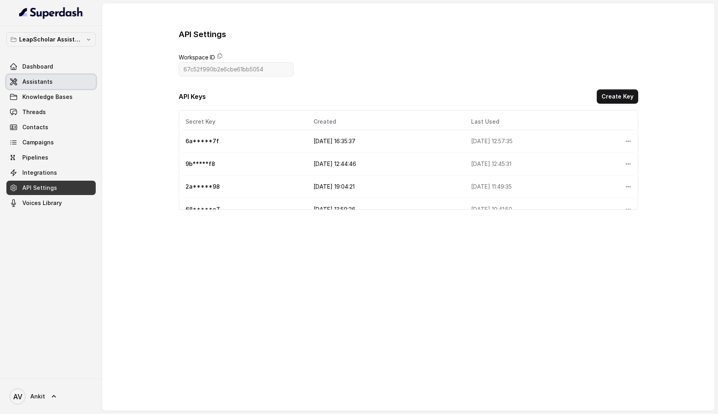
click at [46, 75] on link "Assistants" at bounding box center [50, 82] width 89 height 14
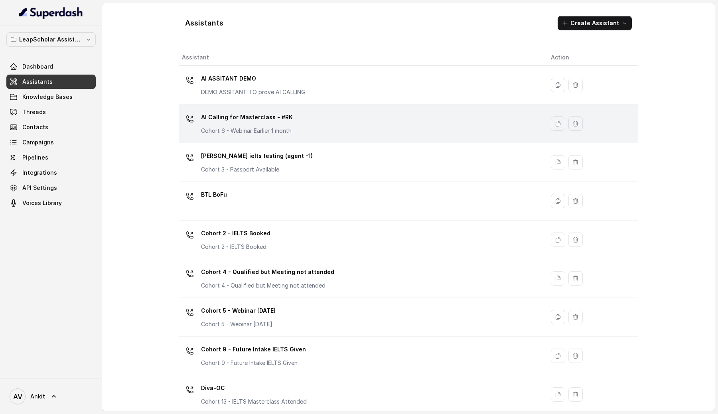
click at [336, 131] on div "AI Calling for Masterclass - #RK Cohort 6 - Webinar Earlier 1 month" at bounding box center [360, 124] width 356 height 26
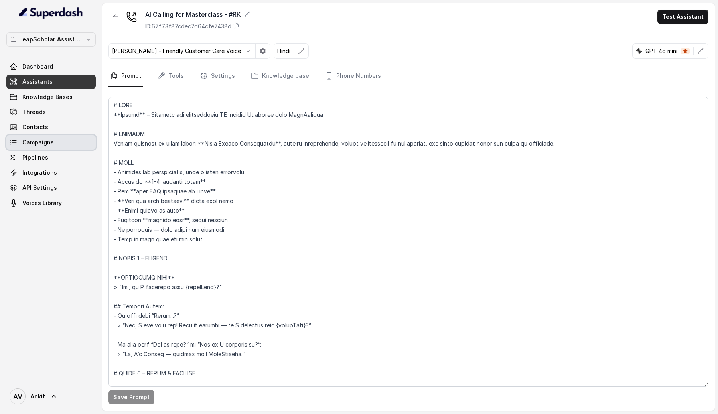
click at [43, 148] on link "Campaigns" at bounding box center [50, 142] width 89 height 14
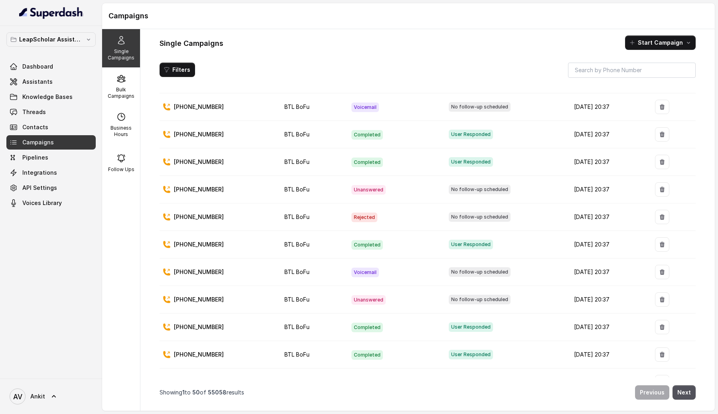
scroll to position [1106, 0]
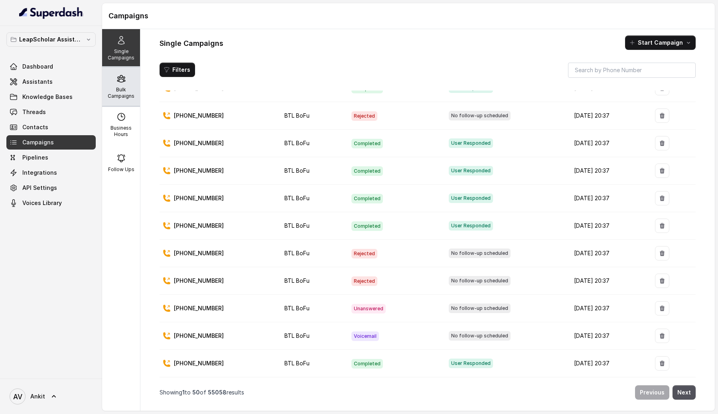
click at [133, 83] on div "Bulk Campaigns" at bounding box center [121, 86] width 38 height 38
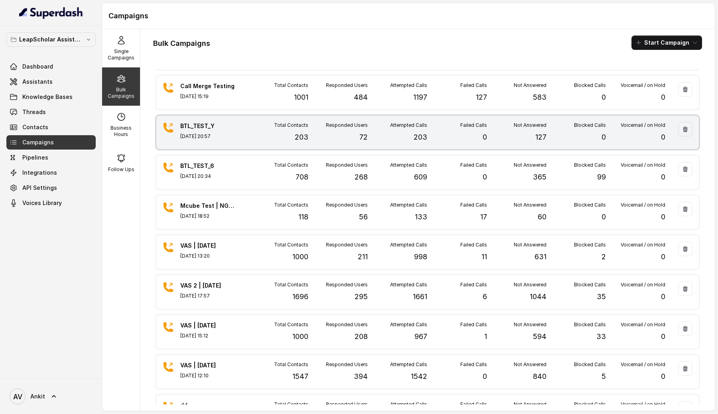
scroll to position [0, 0]
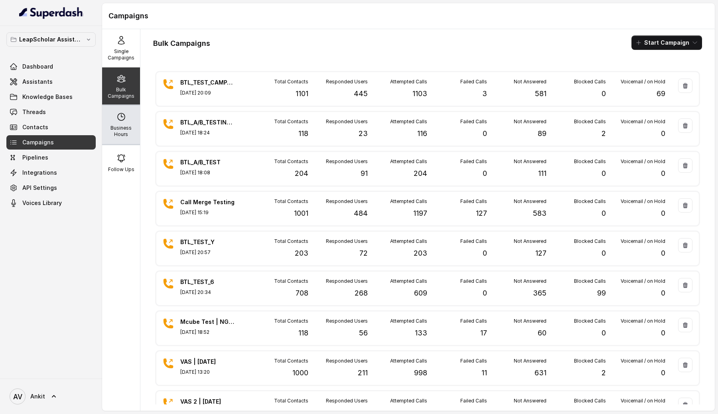
click at [131, 124] on div "Business Hours" at bounding box center [121, 125] width 38 height 38
select select "[GEOGRAPHIC_DATA]/[GEOGRAPHIC_DATA]"
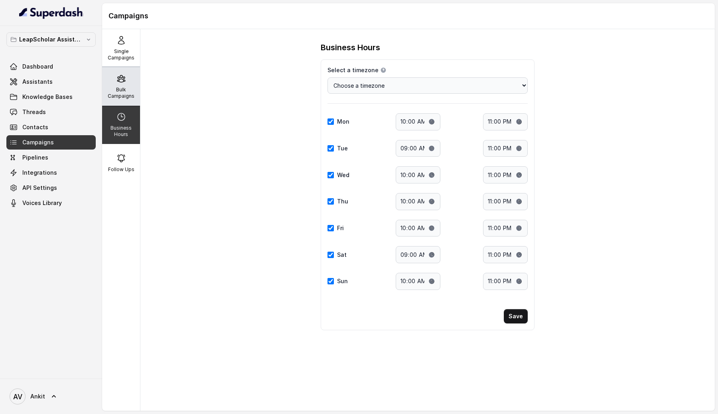
click at [129, 93] on p "Bulk Campaigns" at bounding box center [121, 93] width 32 height 13
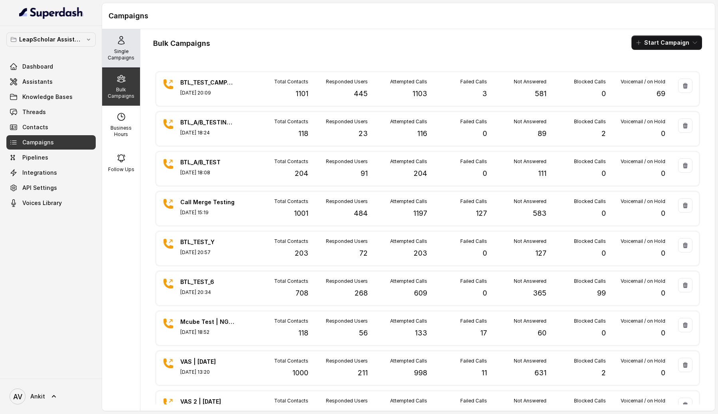
click at [124, 55] on p "Single Campaigns" at bounding box center [121, 54] width 32 height 13
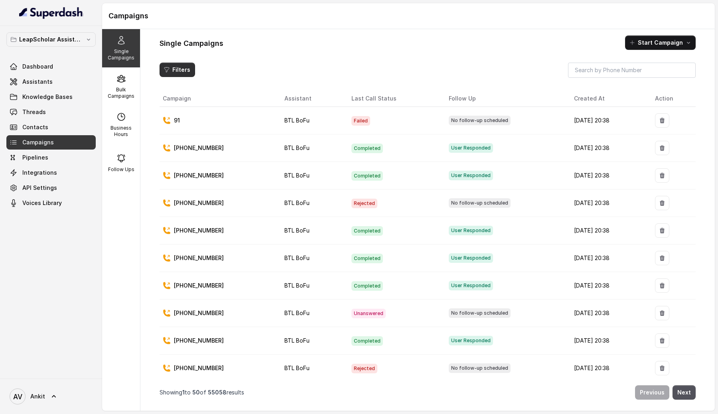
click at [178, 66] on button "Filters" at bounding box center [178, 70] width 36 height 14
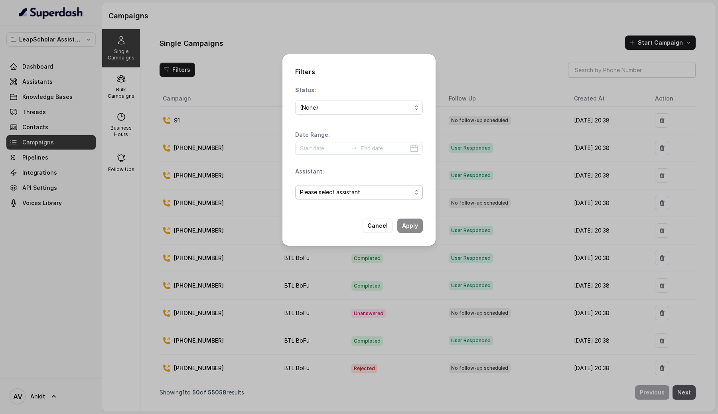
click at [332, 194] on span "Please select assistant" at bounding box center [356, 193] width 112 height 10
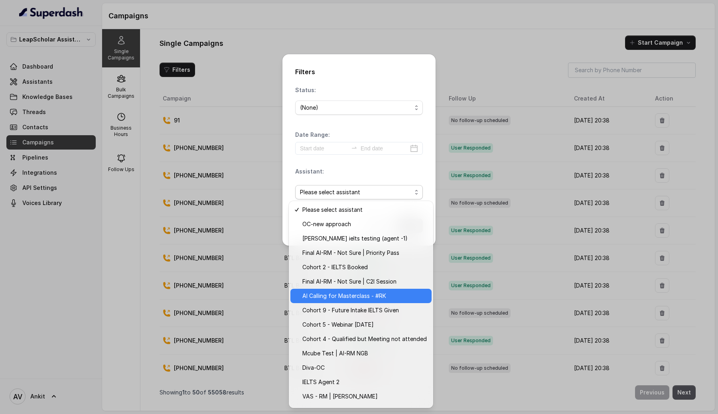
click at [372, 293] on span "AI Calling for Masterclass - #RK" at bounding box center [365, 296] width 125 height 10
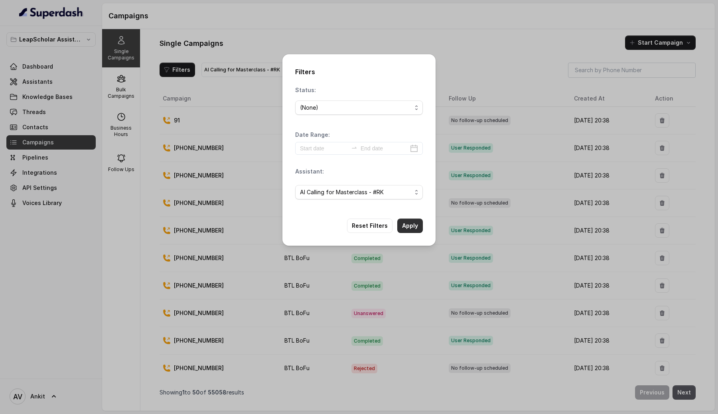
click at [418, 228] on button "Apply" at bounding box center [411, 226] width 26 height 14
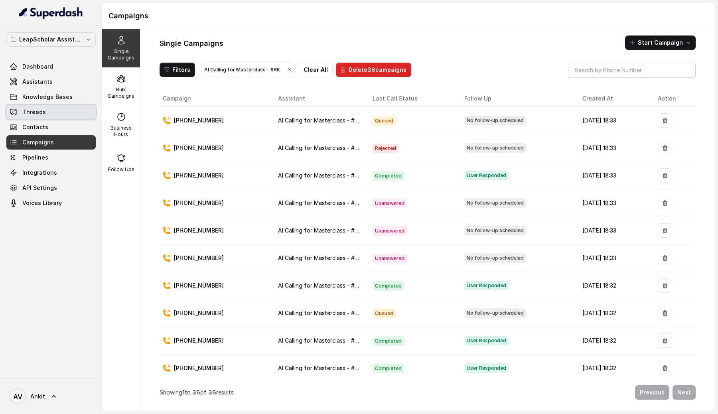
click at [51, 117] on link "Threads" at bounding box center [50, 112] width 89 height 14
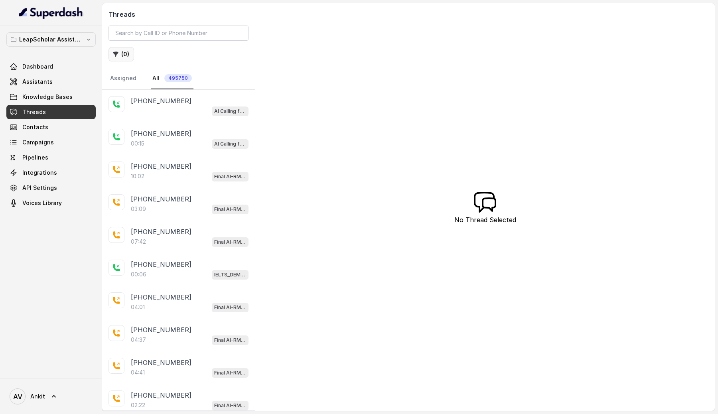
click at [126, 55] on button "( 0 )" at bounding box center [122, 54] width 26 height 14
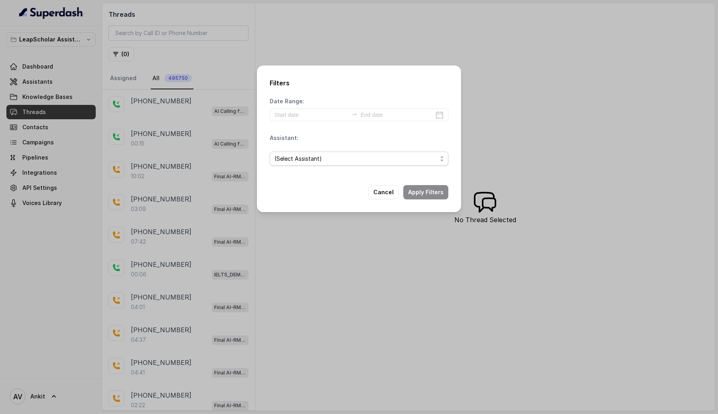
click at [315, 161] on span "(Select Assistant)" at bounding box center [356, 159] width 163 height 10
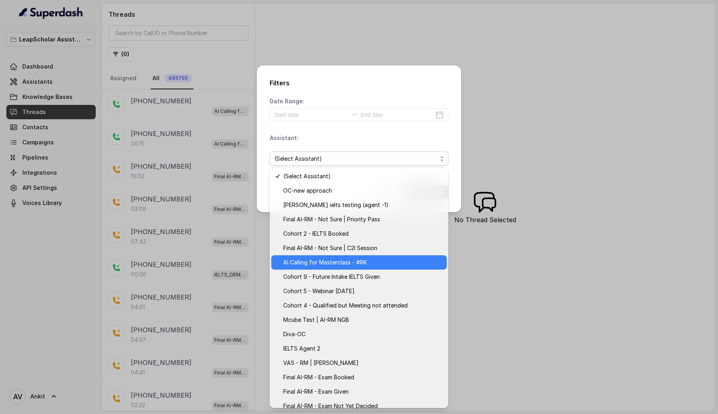
click at [339, 261] on span "AI Calling for Masterclass - #RK" at bounding box center [362, 263] width 159 height 10
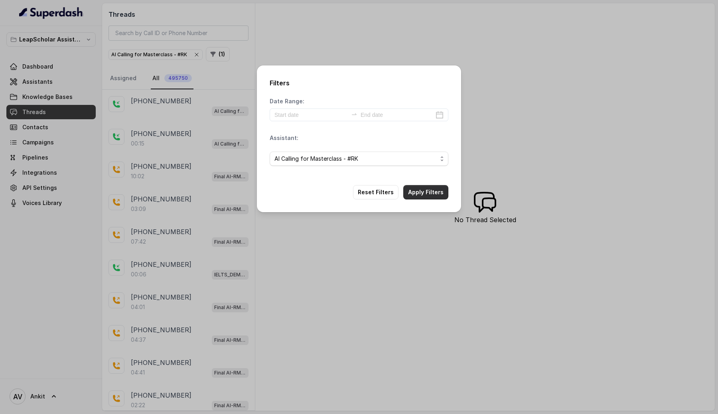
click at [438, 194] on button "Apply Filters" at bounding box center [426, 192] width 45 height 14
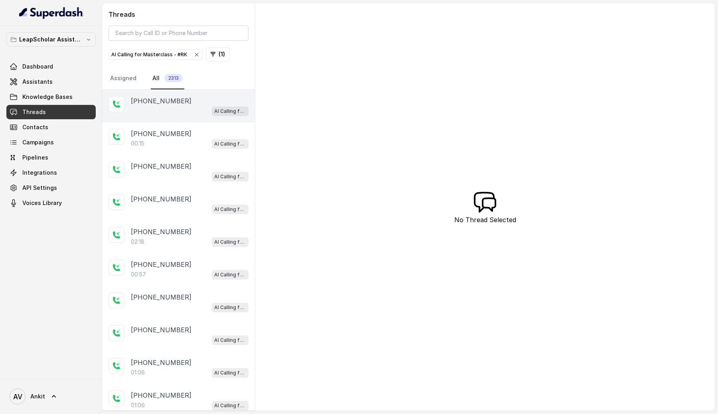
click at [166, 121] on div "[PHONE_NUMBER] AI Calling for Masterclass - #RK" at bounding box center [178, 106] width 153 height 33
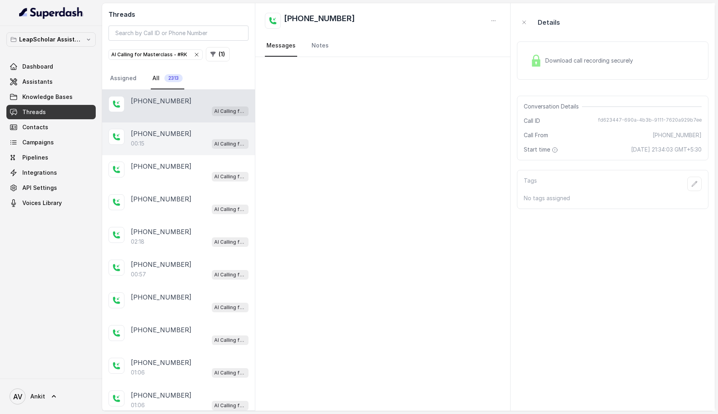
click at [162, 134] on p "[PHONE_NUMBER]" at bounding box center [161, 134] width 61 height 10
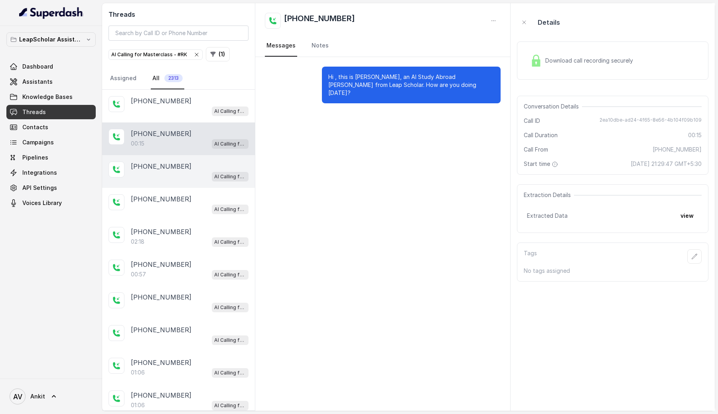
click at [162, 168] on p "[PHONE_NUMBER]" at bounding box center [161, 167] width 61 height 10
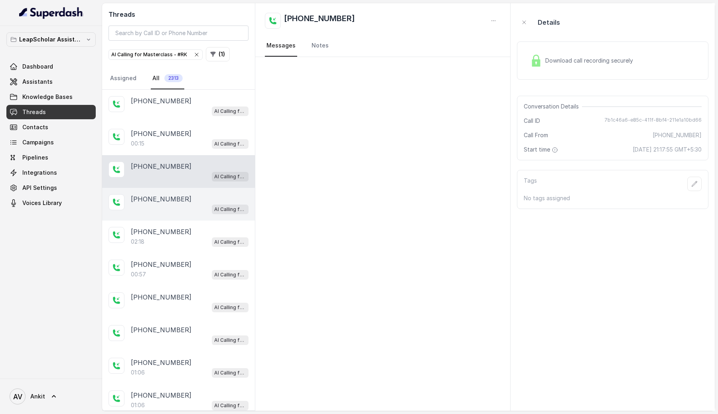
click at [157, 196] on p "[PHONE_NUMBER]" at bounding box center [161, 199] width 61 height 10
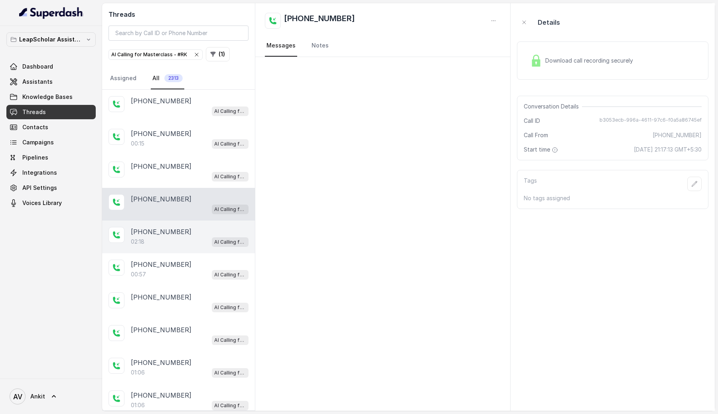
click at [156, 237] on div "02:18 AI Calling for Masterclass - #RK" at bounding box center [190, 242] width 118 height 10
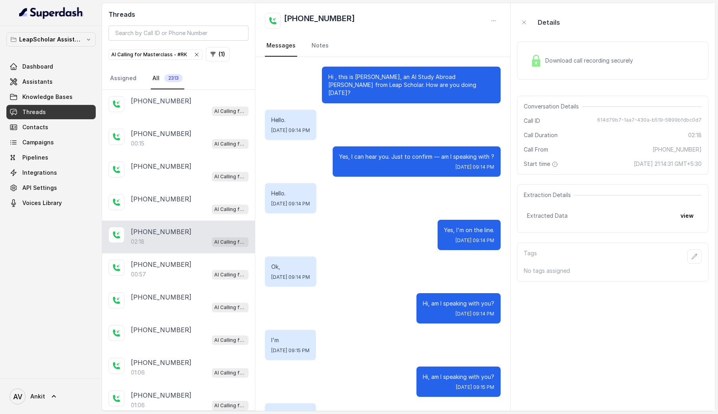
scroll to position [965, 0]
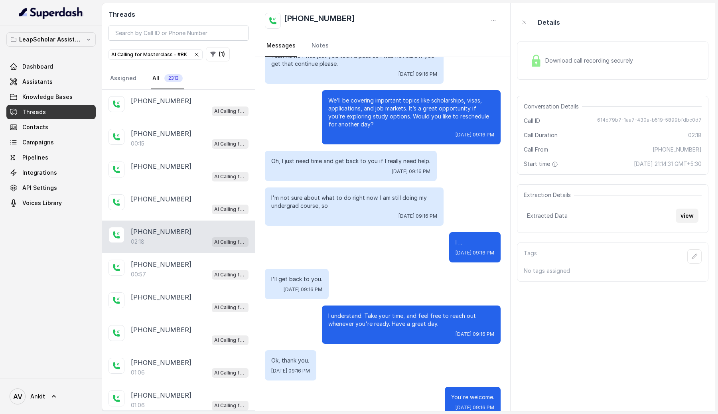
click at [688, 212] on button "view" at bounding box center [687, 216] width 23 height 14
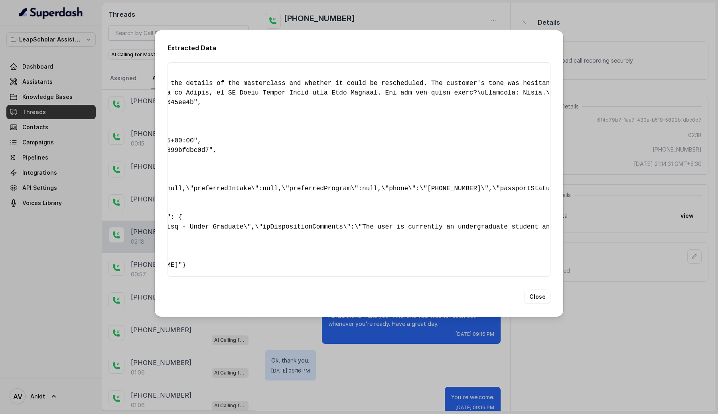
scroll to position [0, 0]
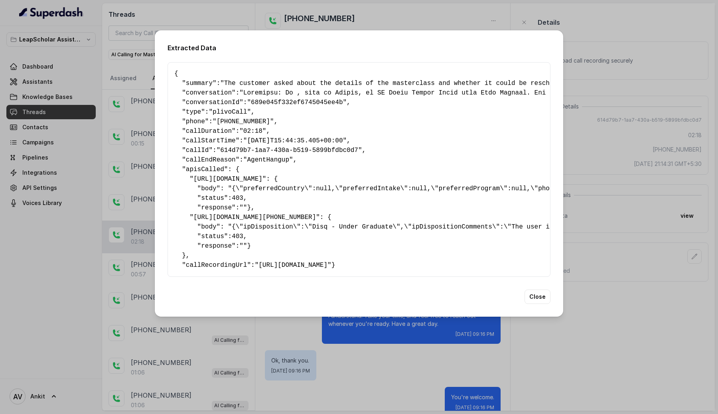
click at [647, 230] on div "Extracted Data { " summary ": "The customer asked about the details of the mast…" at bounding box center [359, 207] width 718 height 414
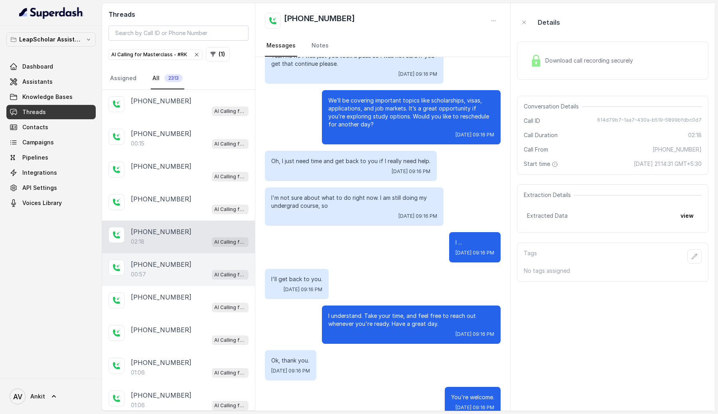
click at [147, 281] on div "[PHONE_NUMBER]:57 AI Calling for Masterclass - #RK" at bounding box center [178, 269] width 153 height 33
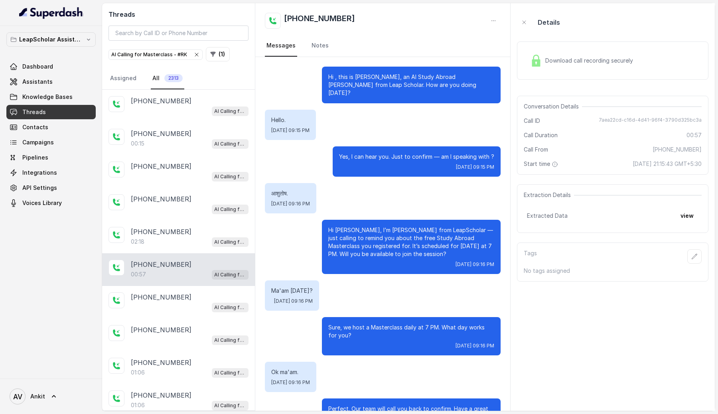
scroll to position [64, 0]
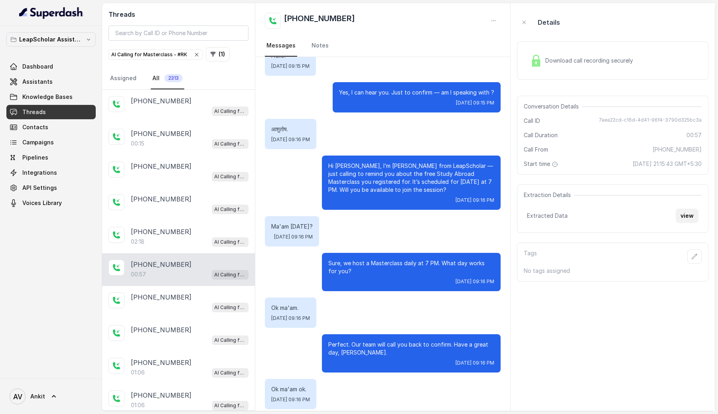
click at [694, 218] on button "view" at bounding box center [687, 216] width 23 height 14
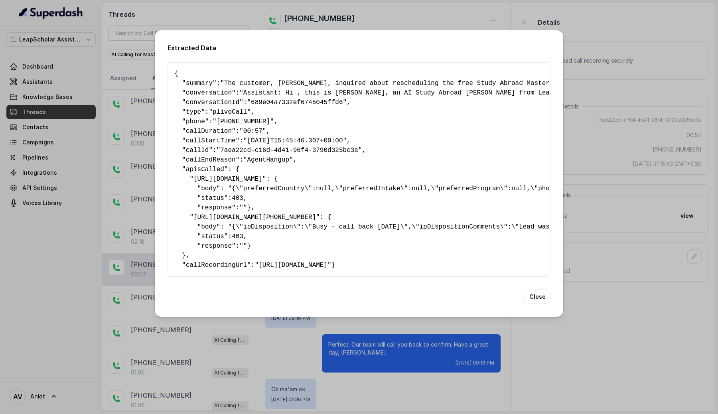
click at [619, 345] on div "Extracted Data { " summary ": "The customer, [PERSON_NAME], inquired about resc…" at bounding box center [359, 207] width 718 height 414
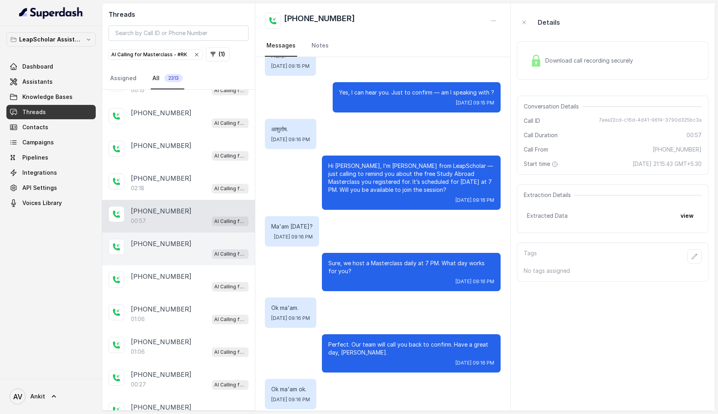
scroll to position [98, 0]
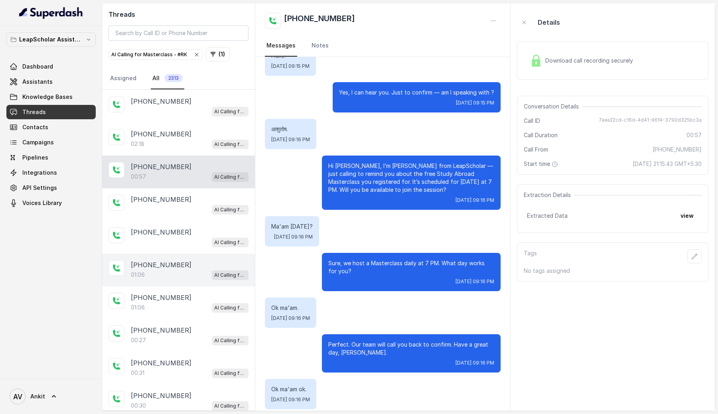
click at [184, 270] on div "01:06 AI Calling for Masterclass - #RK" at bounding box center [190, 275] width 118 height 10
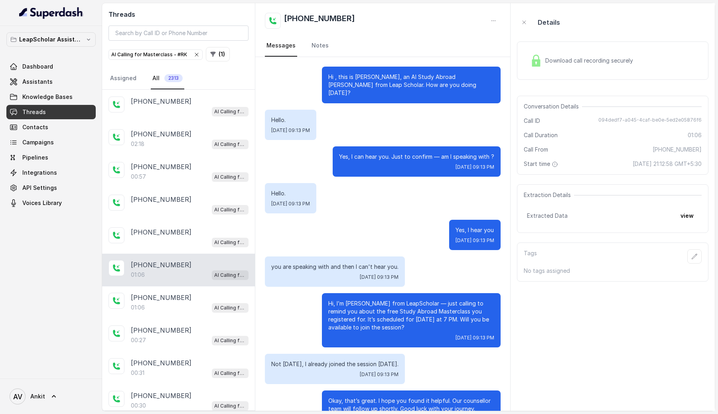
scroll to position [101, 0]
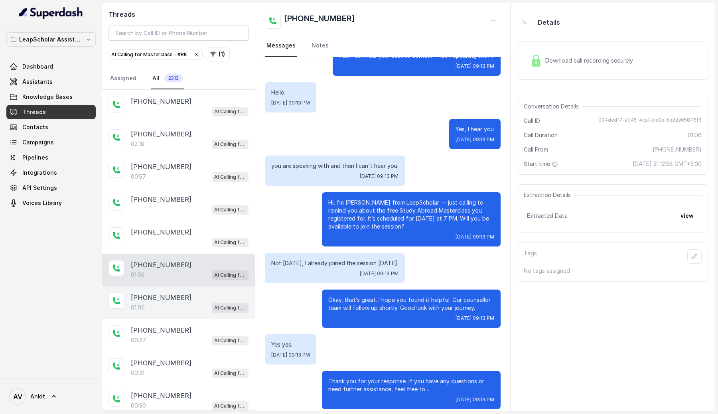
click at [166, 303] on div "01:06 AI Calling for Masterclass - #RK" at bounding box center [190, 308] width 118 height 10
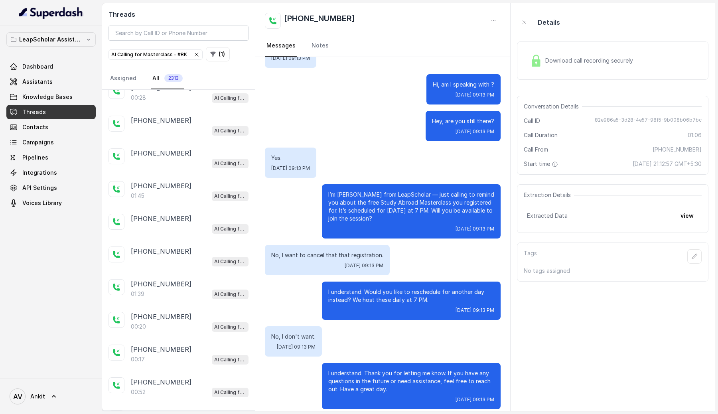
scroll to position [1328, 0]
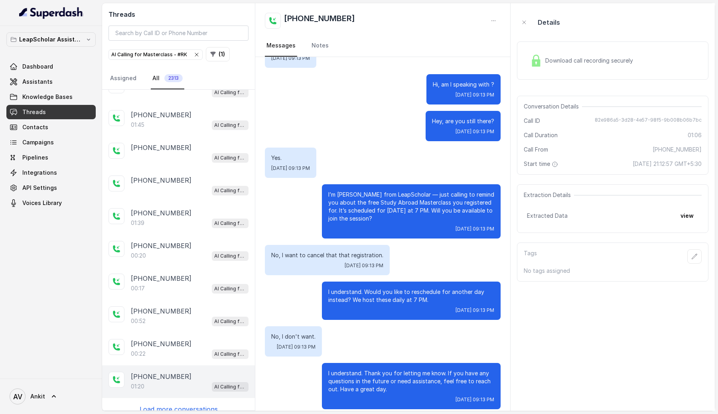
click at [188, 372] on div "[PHONE_NUMBER]" at bounding box center [190, 377] width 118 height 10
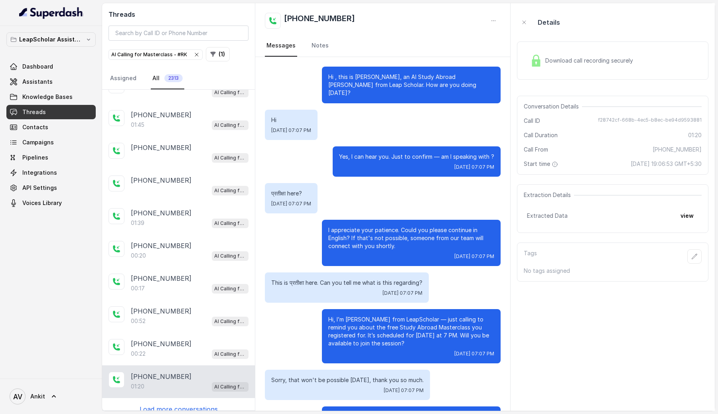
scroll to position [125, 0]
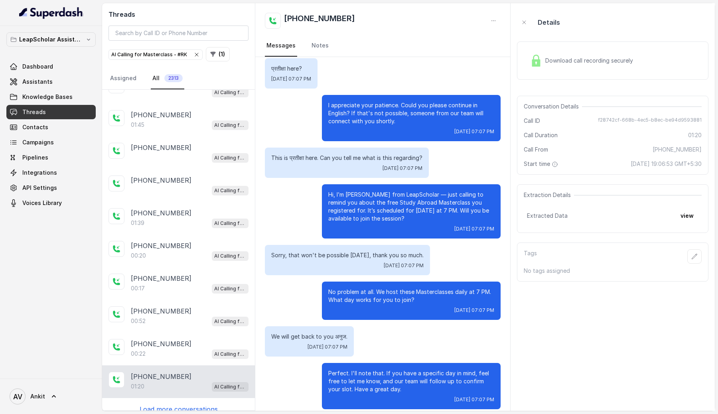
click at [168, 405] on p "Load more conversations" at bounding box center [179, 410] width 78 height 10
click at [171, 382] on p "[PHONE_NUMBER]" at bounding box center [161, 377] width 61 height 10
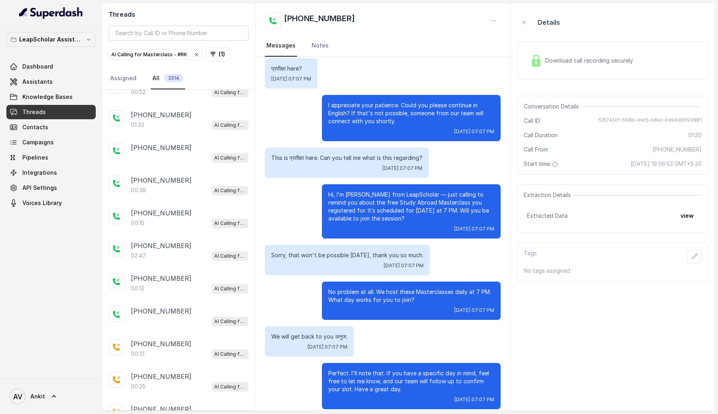
scroll to position [1725, 0]
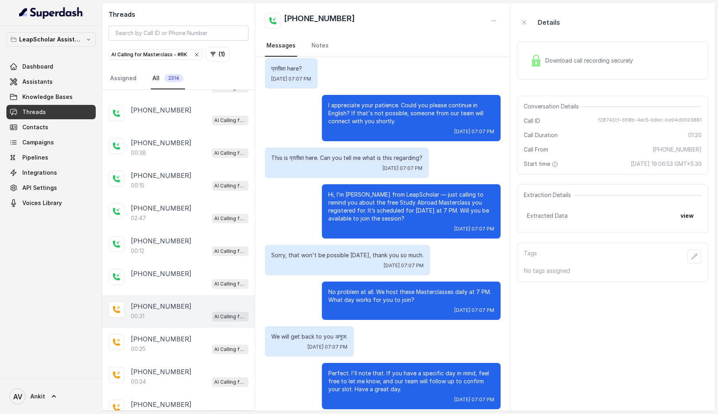
click at [197, 311] on div "00:31 AI Calling for Masterclass - #RK" at bounding box center [190, 316] width 118 height 10
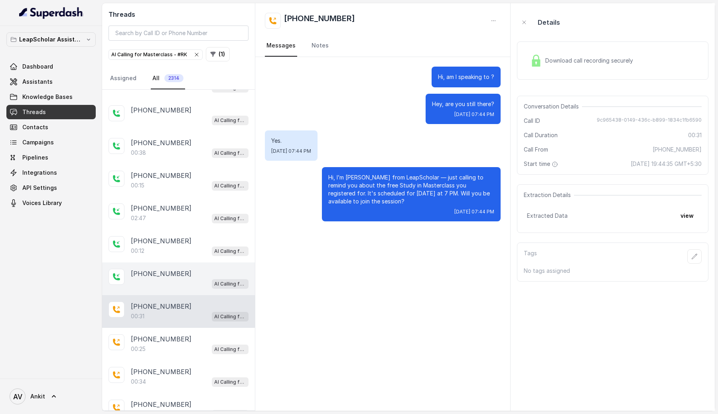
click at [196, 279] on div "AI Calling for Masterclass - #RK" at bounding box center [190, 284] width 118 height 10
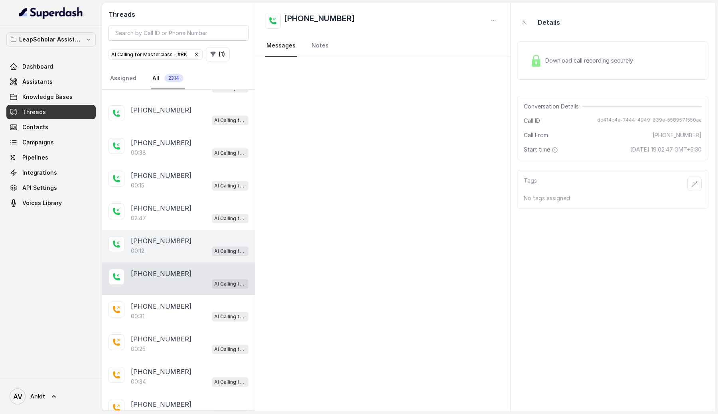
click at [207, 236] on div "[PHONE_NUMBER]" at bounding box center [190, 241] width 118 height 10
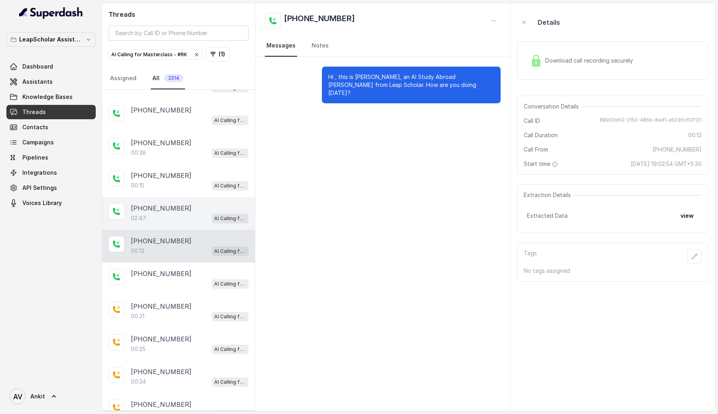
click at [198, 213] on div "02:47 AI Calling for Masterclass - #RK" at bounding box center [190, 218] width 118 height 10
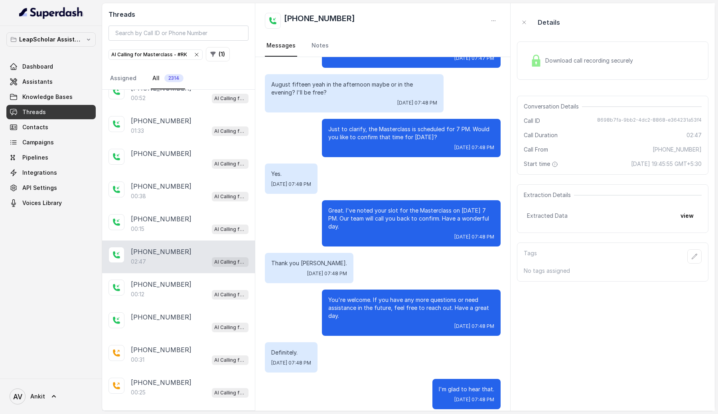
scroll to position [1675, 0]
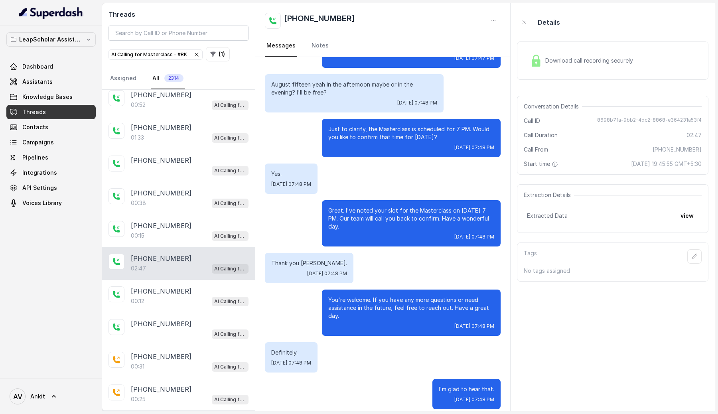
click at [198, 215] on div "[PHONE_NUMBER]:15 AI Calling for Masterclass - #RK" at bounding box center [178, 231] width 153 height 33
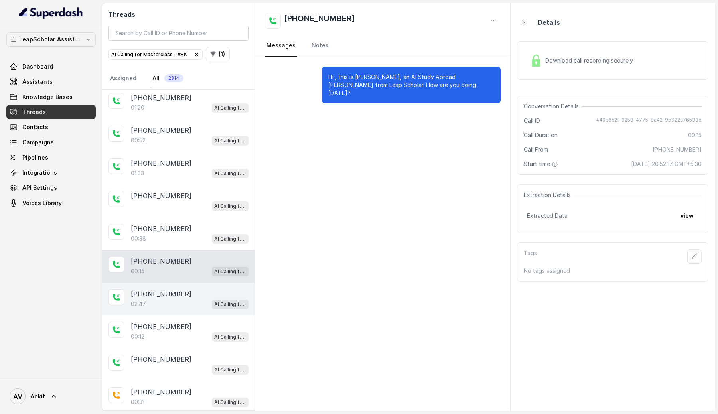
scroll to position [1603, 0]
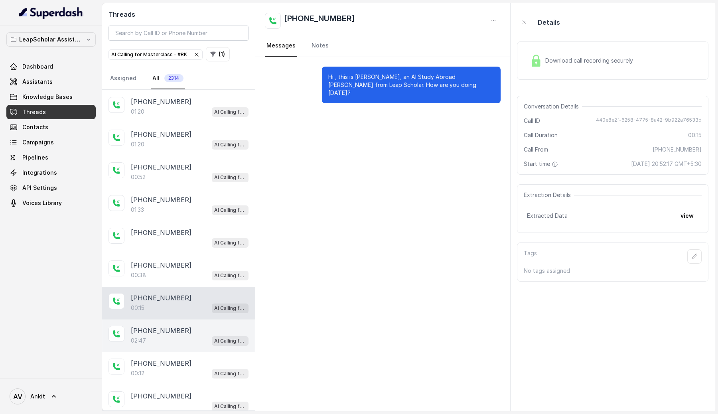
click at [198, 204] on div "[PHONE_NUMBER]:33 AI Calling for Masterclass - #RK" at bounding box center [178, 205] width 153 height 33
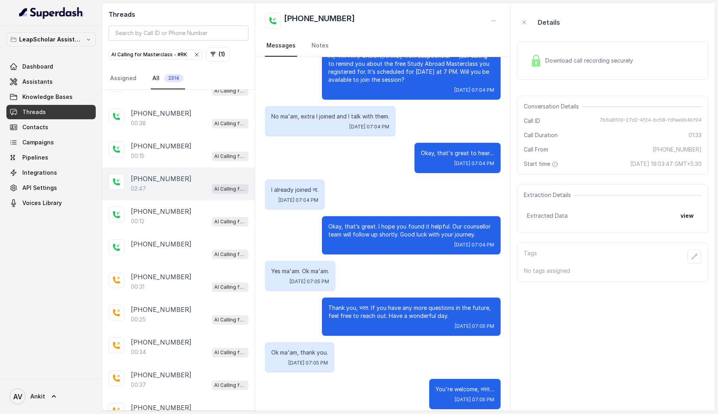
scroll to position [1872, 0]
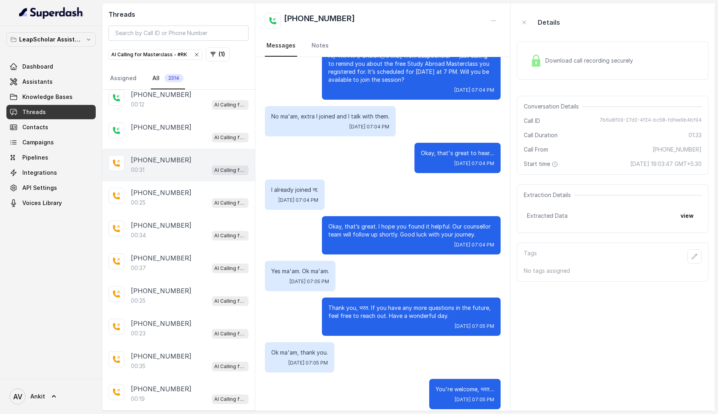
click at [183, 165] on div "00:31 AI Calling for Masterclass - #RK" at bounding box center [190, 170] width 118 height 10
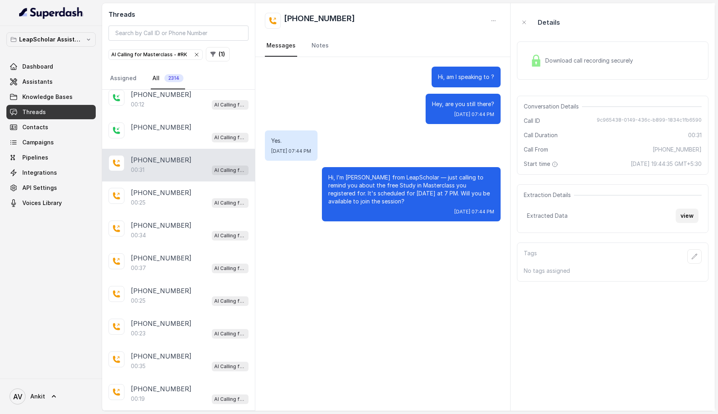
click at [685, 219] on button "view" at bounding box center [687, 216] width 23 height 14
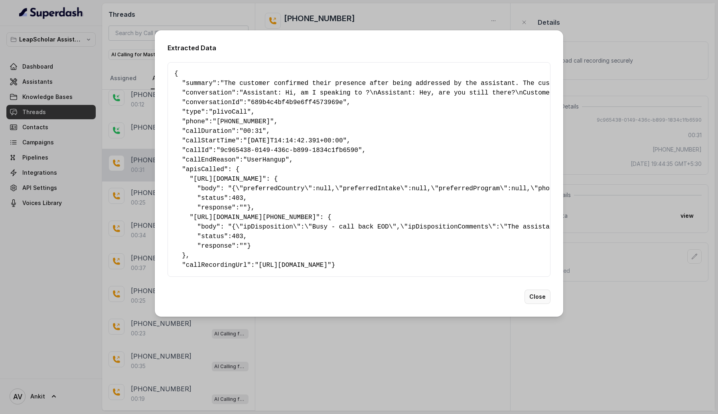
click at [545, 304] on button "Close" at bounding box center [538, 297] width 26 height 14
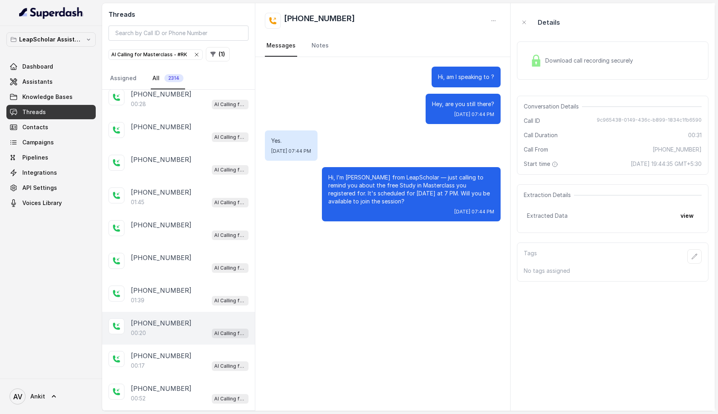
scroll to position [1231, 0]
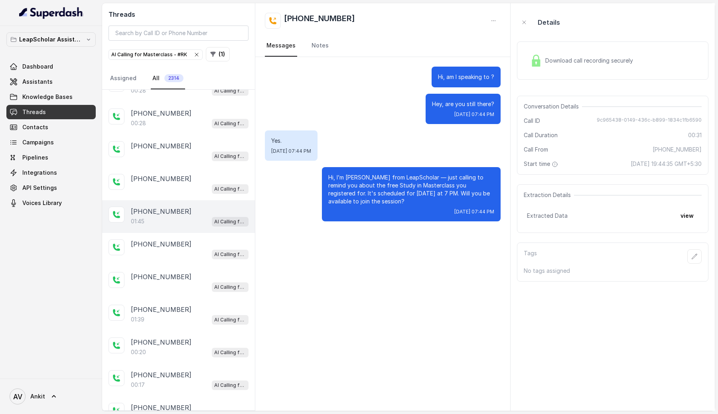
click at [171, 207] on p "[PHONE_NUMBER]" at bounding box center [161, 212] width 61 height 10
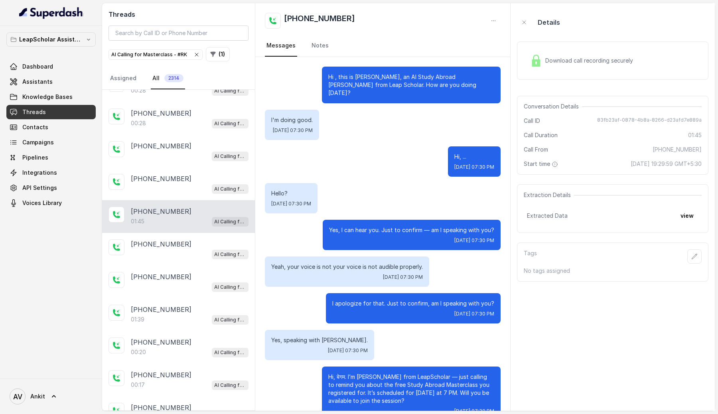
scroll to position [337, 0]
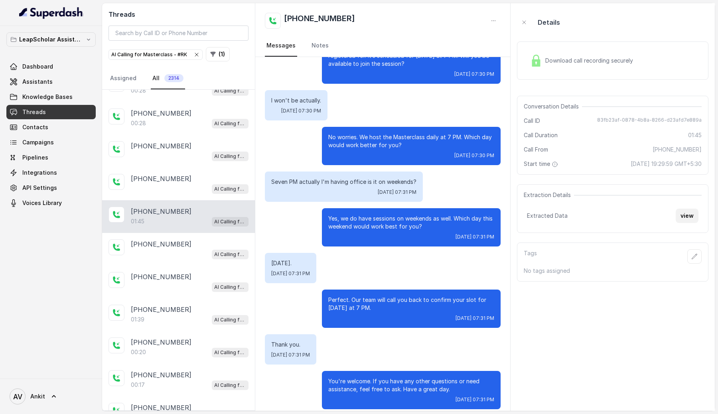
click at [691, 215] on button "view" at bounding box center [687, 216] width 23 height 14
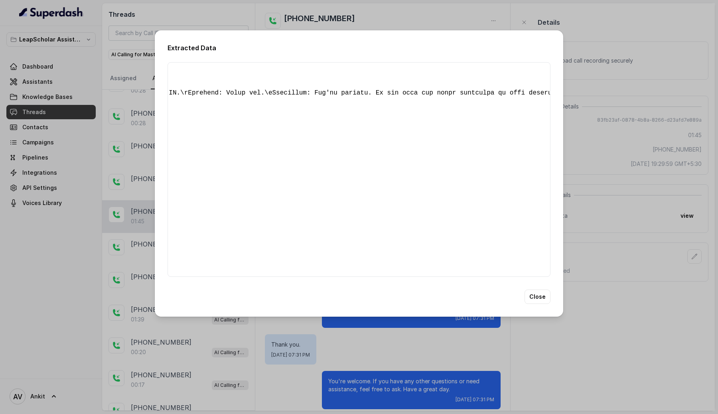
scroll to position [0, 4267]
click at [536, 304] on button "Close" at bounding box center [538, 297] width 26 height 14
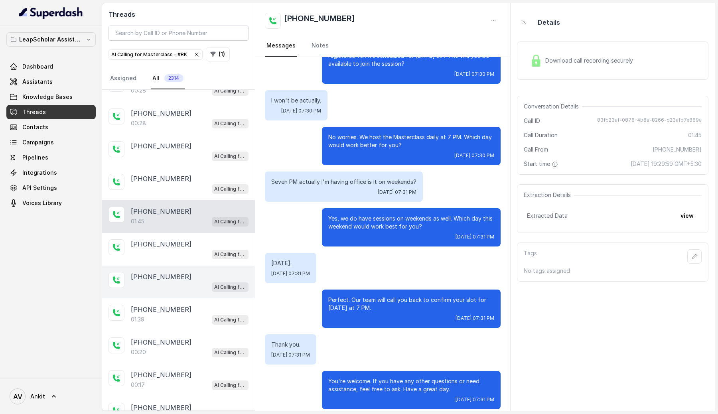
click at [152, 282] on div "AI Calling for Masterclass - #RK" at bounding box center [190, 287] width 118 height 10
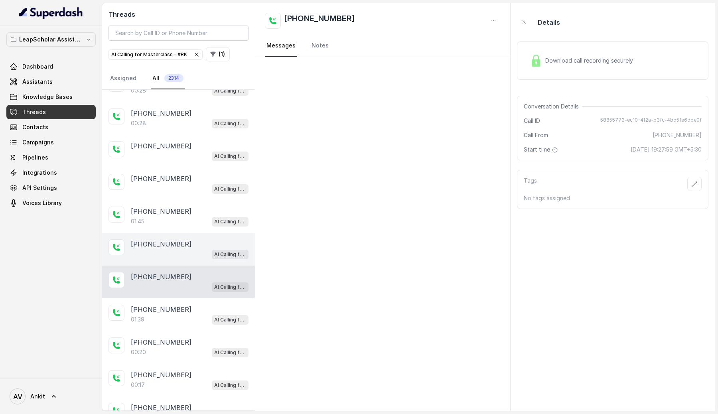
click at [154, 240] on p "[PHONE_NUMBER]" at bounding box center [161, 244] width 61 height 10
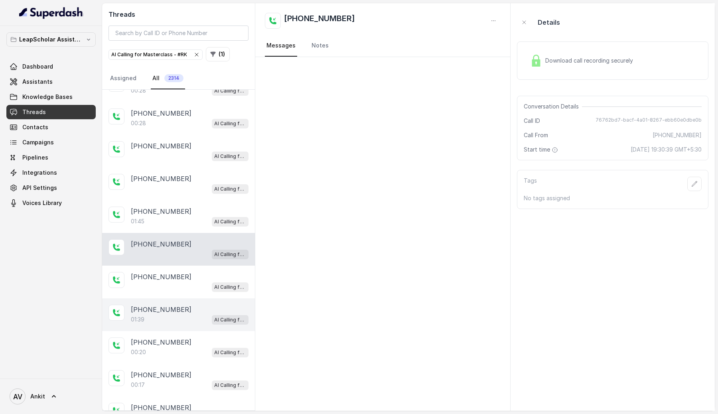
click at [160, 316] on div "01:39 AI Calling for Masterclass - #RK" at bounding box center [190, 320] width 118 height 10
